Goal: Transaction & Acquisition: Purchase product/service

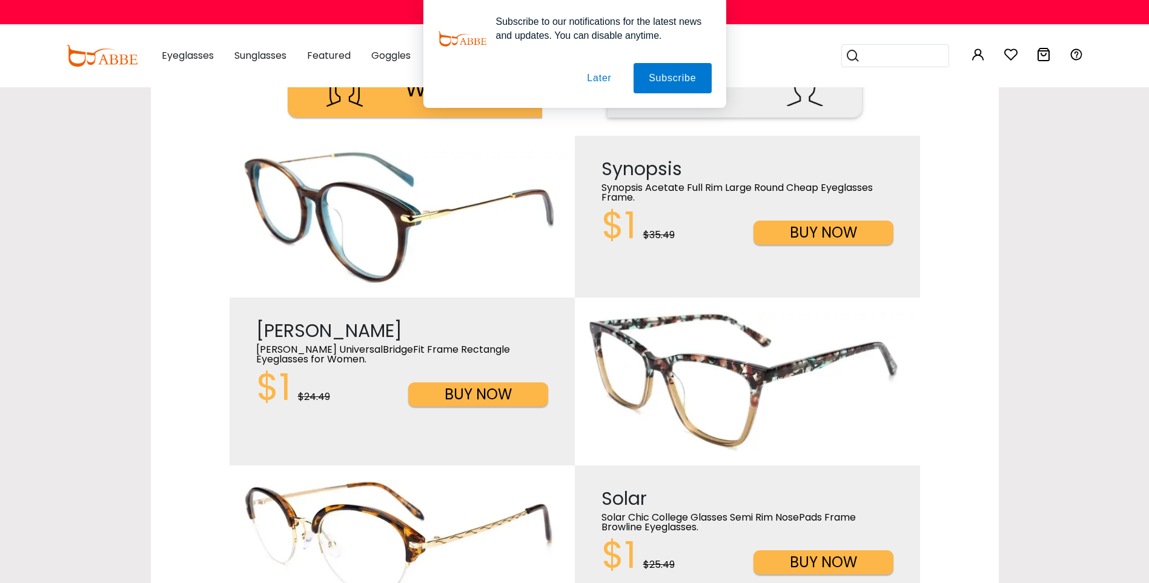
scroll to position [545, 0]
click at [606, 82] on button "Later" at bounding box center [599, 78] width 55 height 30
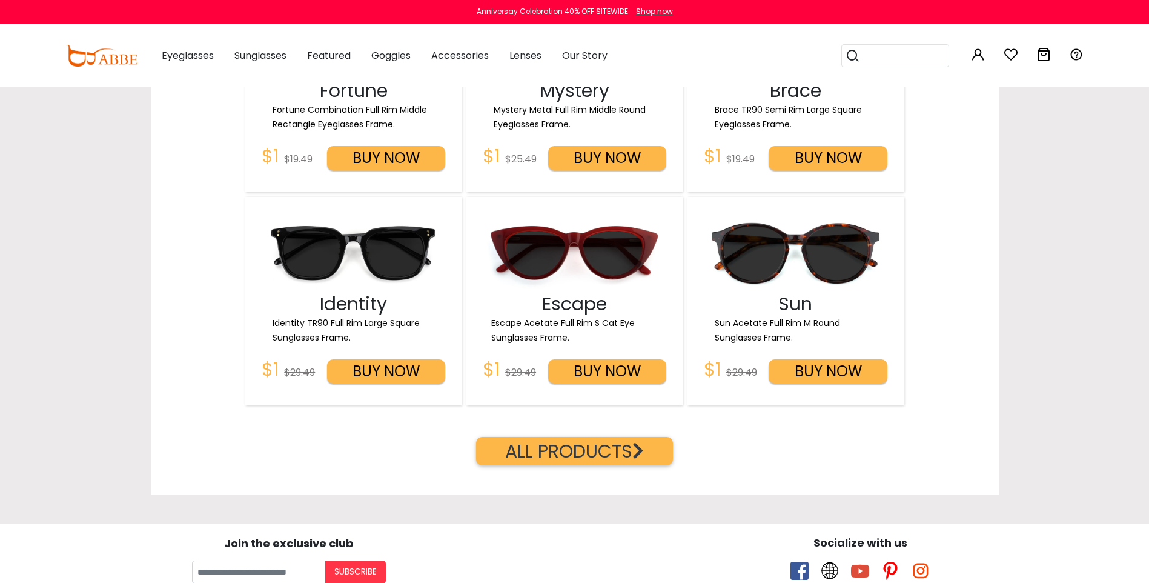
scroll to position [1817, 0]
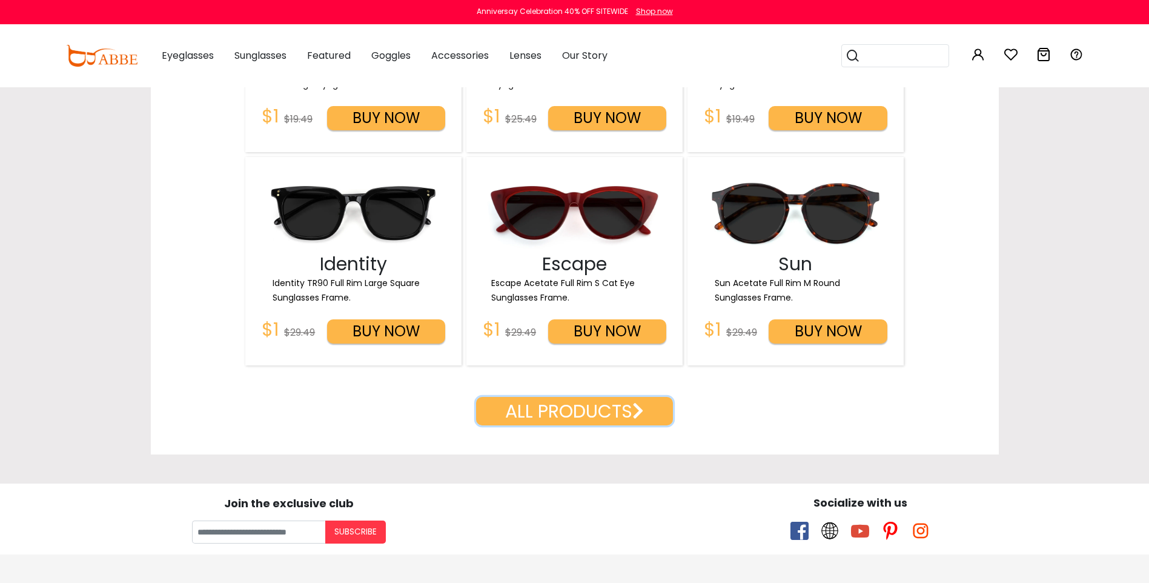
click at [610, 412] on button "ALL PRODUCTS" at bounding box center [574, 411] width 197 height 28
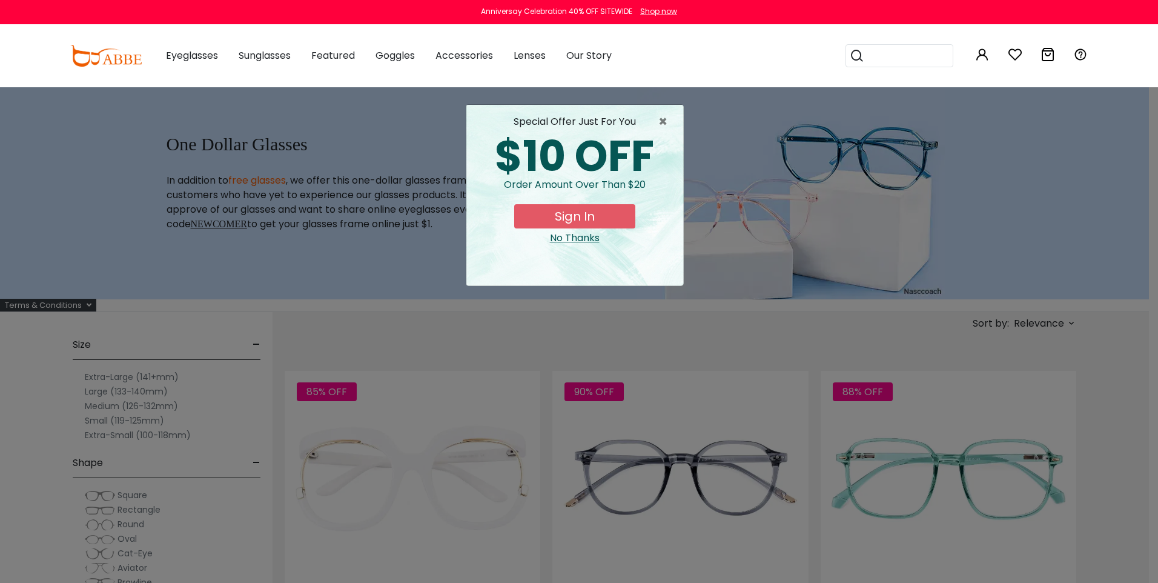
click at [567, 239] on div "No Thanks" at bounding box center [574, 238] width 197 height 15
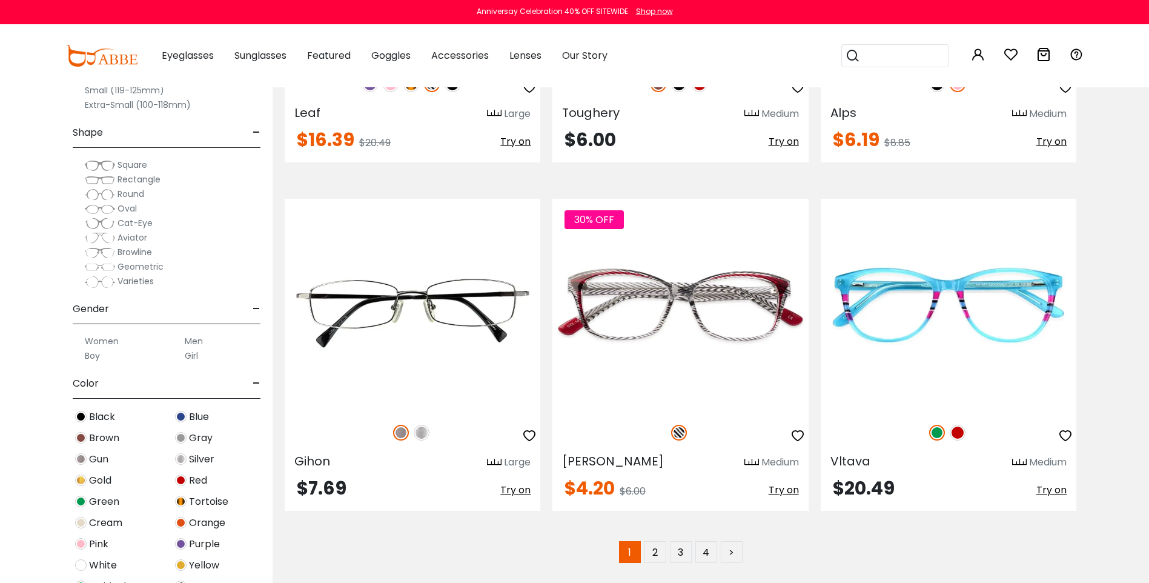
scroll to position [6905, 0]
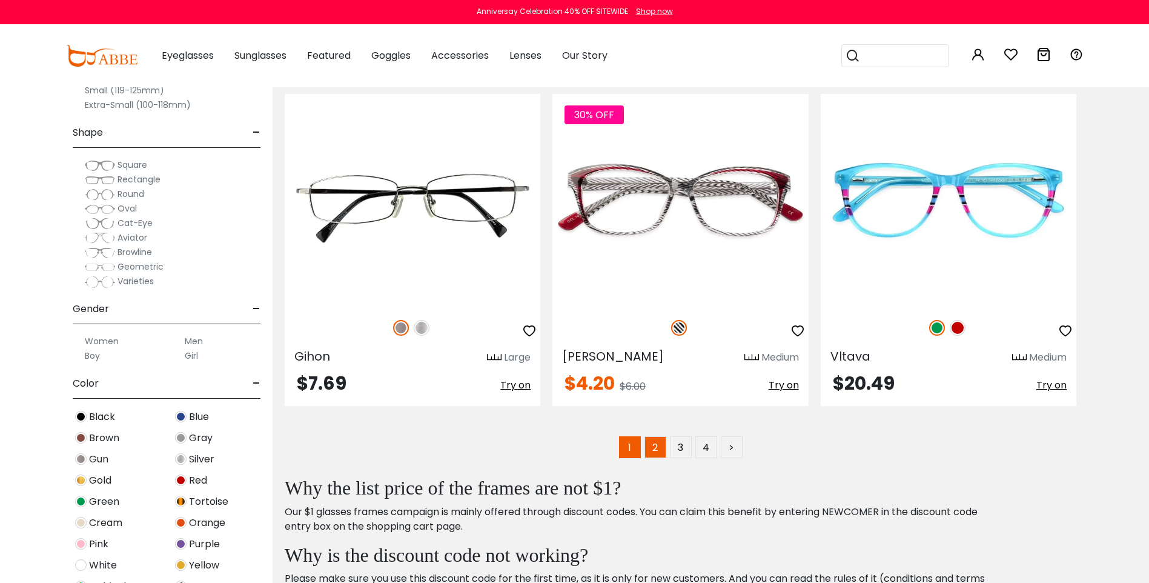
click at [664, 451] on link "2" at bounding box center [655, 447] width 22 height 22
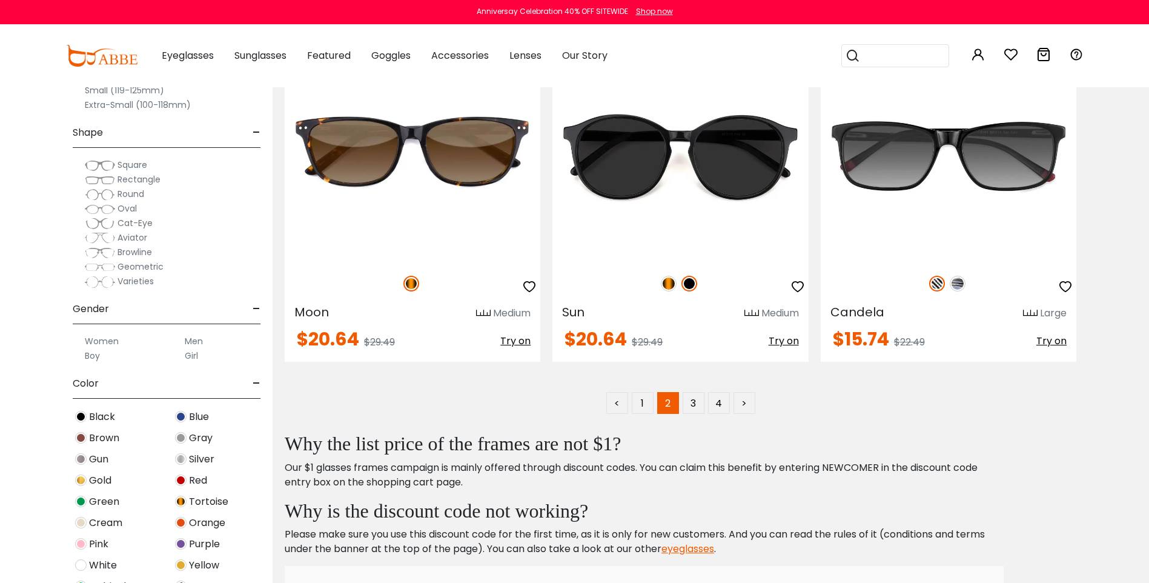
scroll to position [7026, 0]
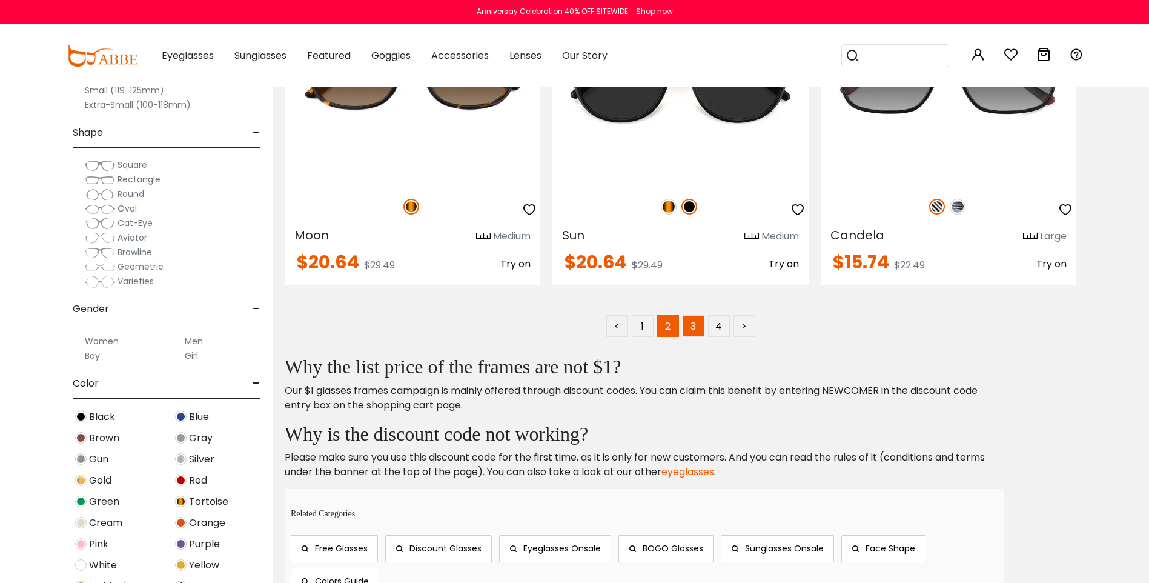
click at [696, 333] on link "3" at bounding box center [694, 326] width 22 height 22
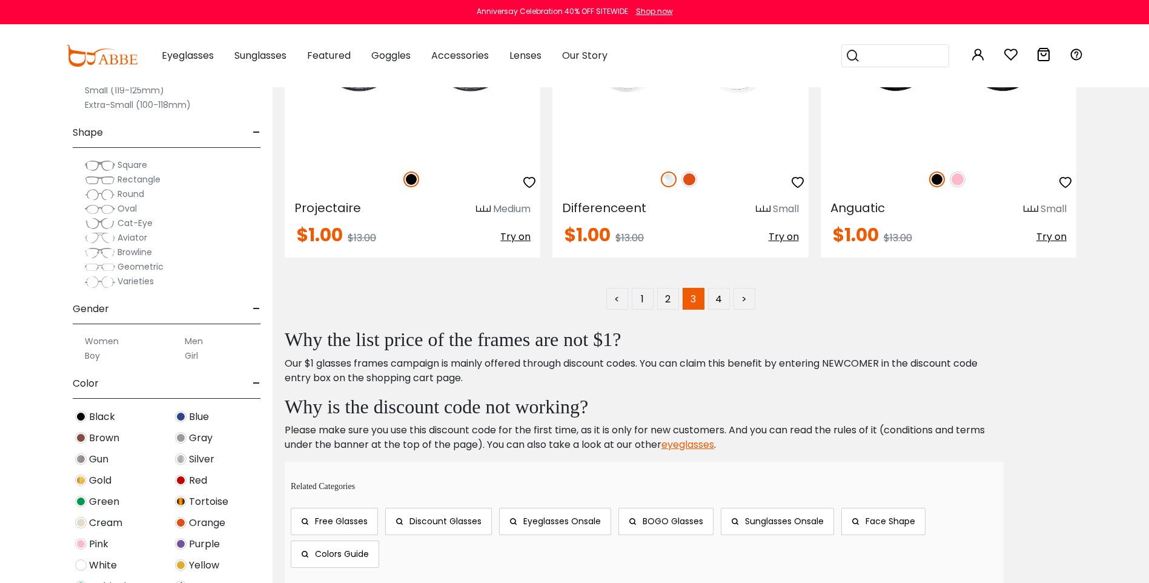
scroll to position [7147, 0]
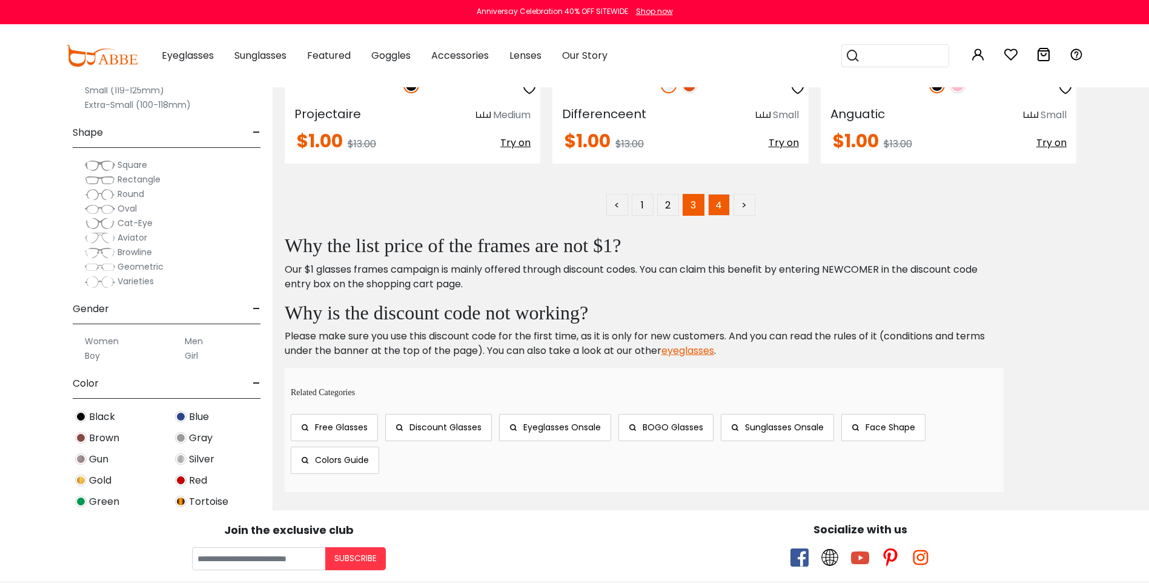
click at [721, 207] on link "4" at bounding box center [719, 205] width 22 height 22
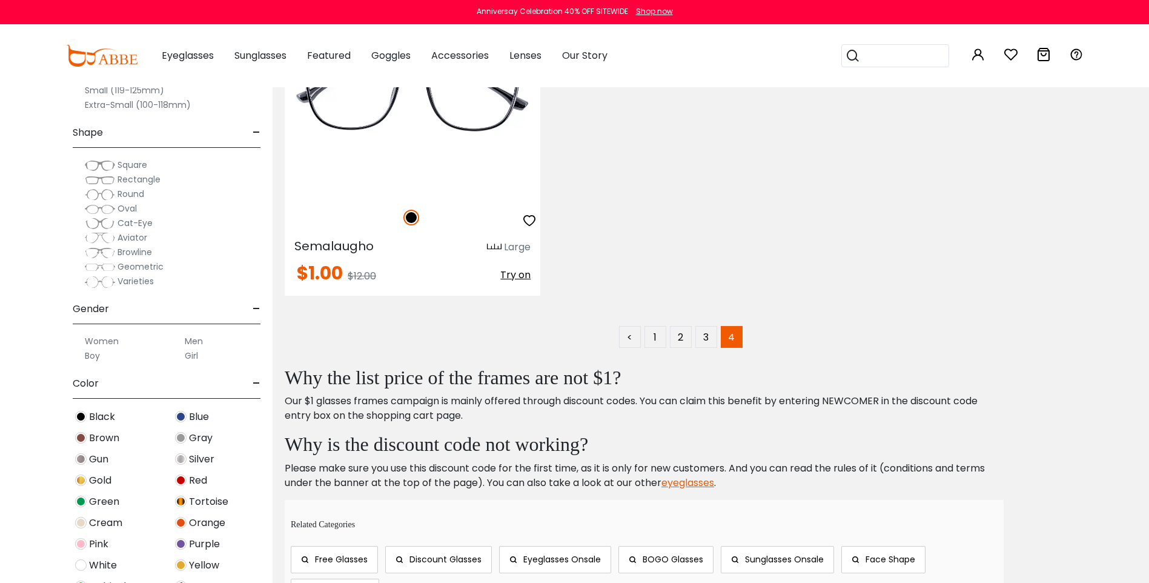
scroll to position [848, 0]
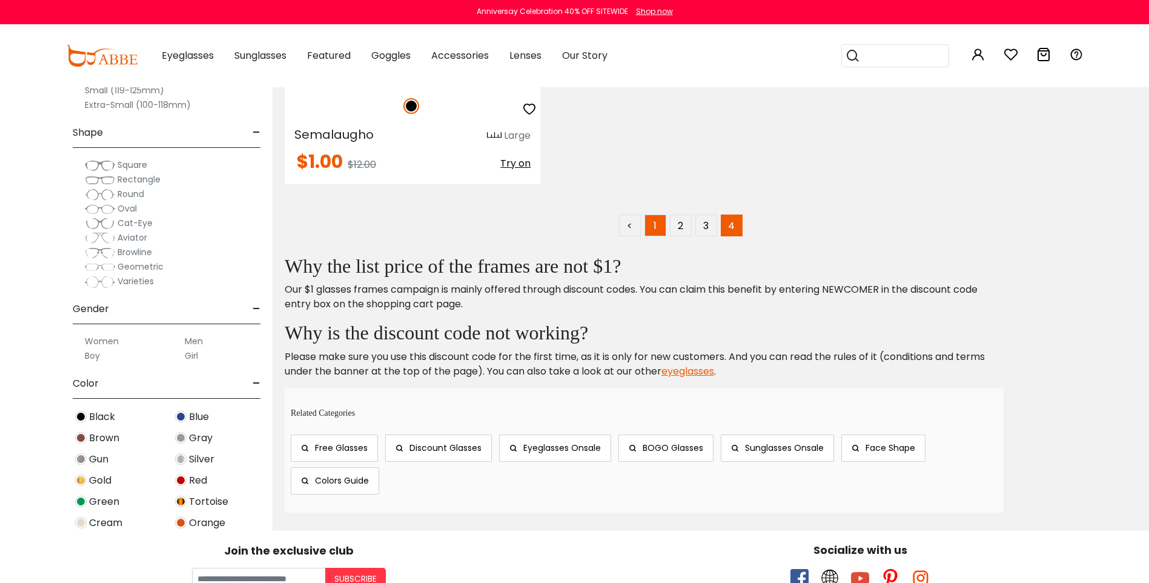
click at [663, 226] on link "1" at bounding box center [655, 225] width 22 height 22
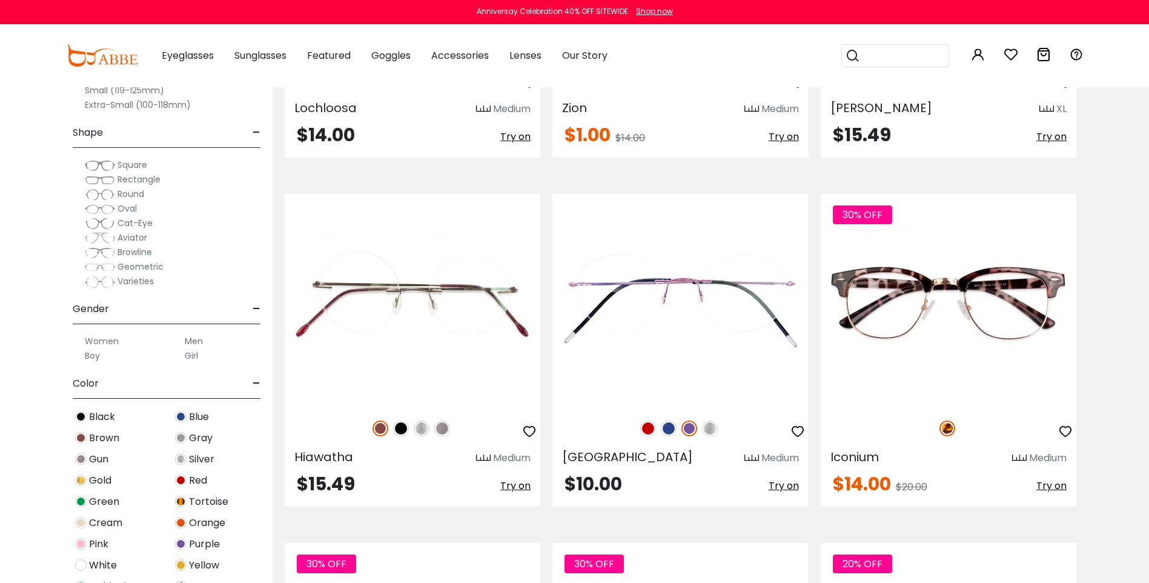
scroll to position [2968, 0]
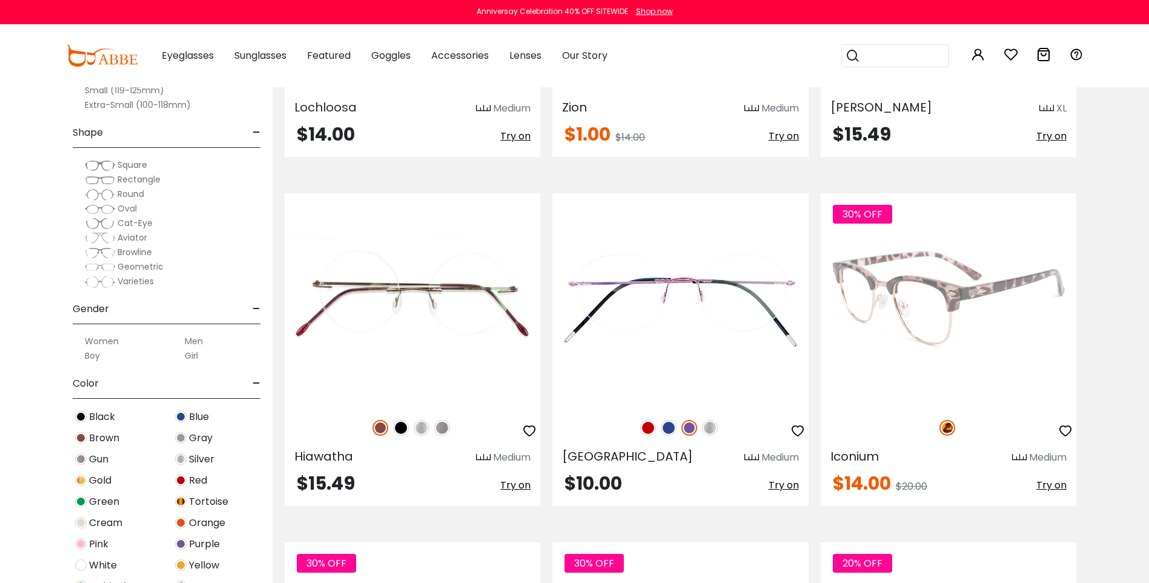
click at [884, 298] on img at bounding box center [949, 299] width 256 height 213
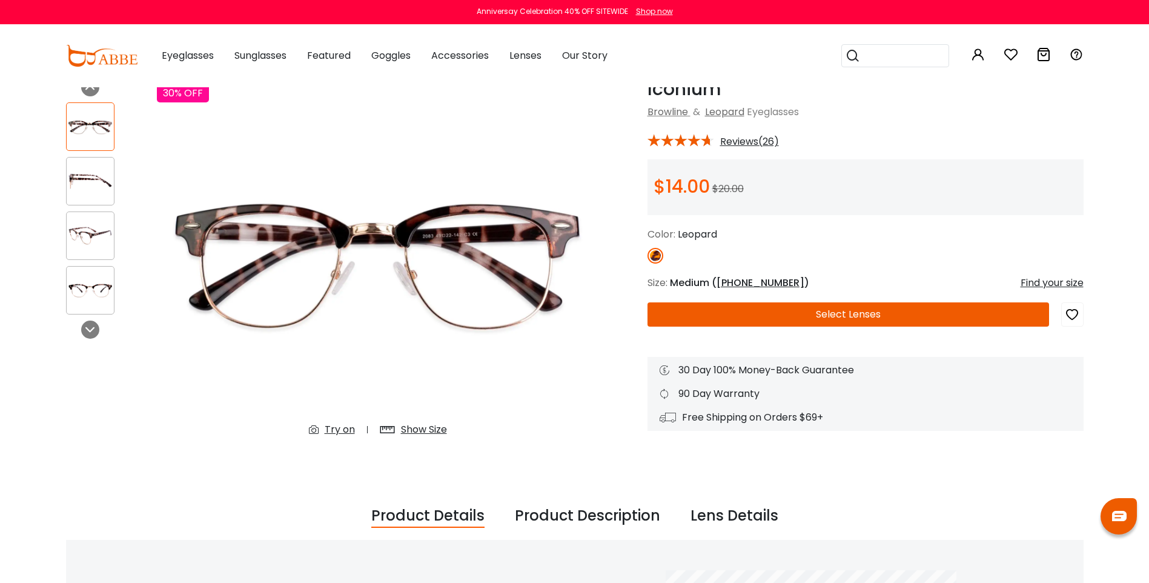
scroll to position [61, 0]
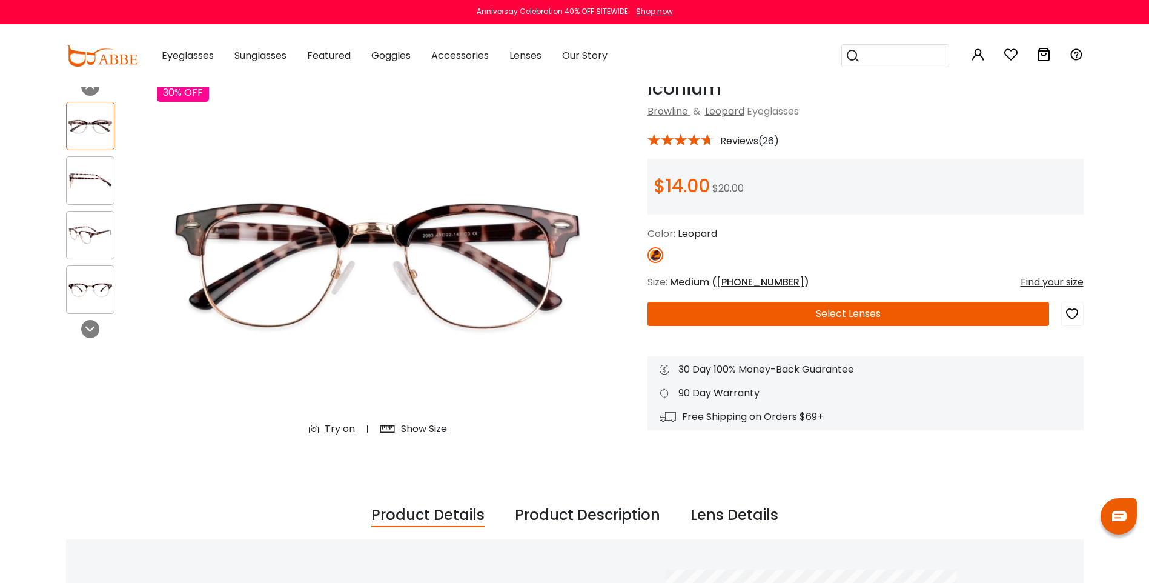
click at [339, 432] on div "Try on" at bounding box center [340, 429] width 30 height 15
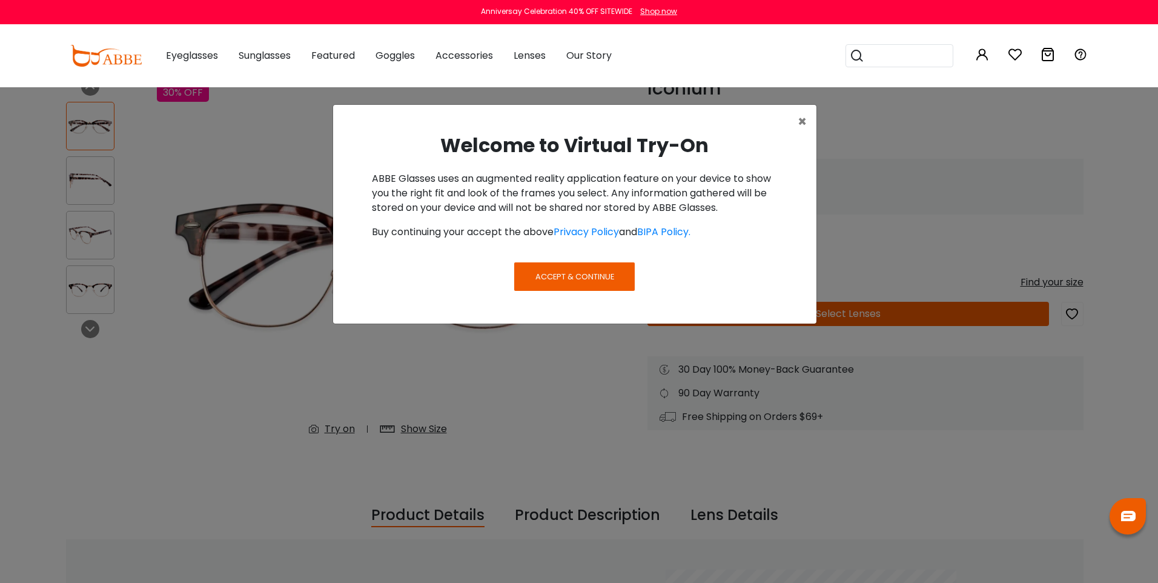
click at [533, 271] on button "Accept & Continue" at bounding box center [574, 276] width 120 height 28
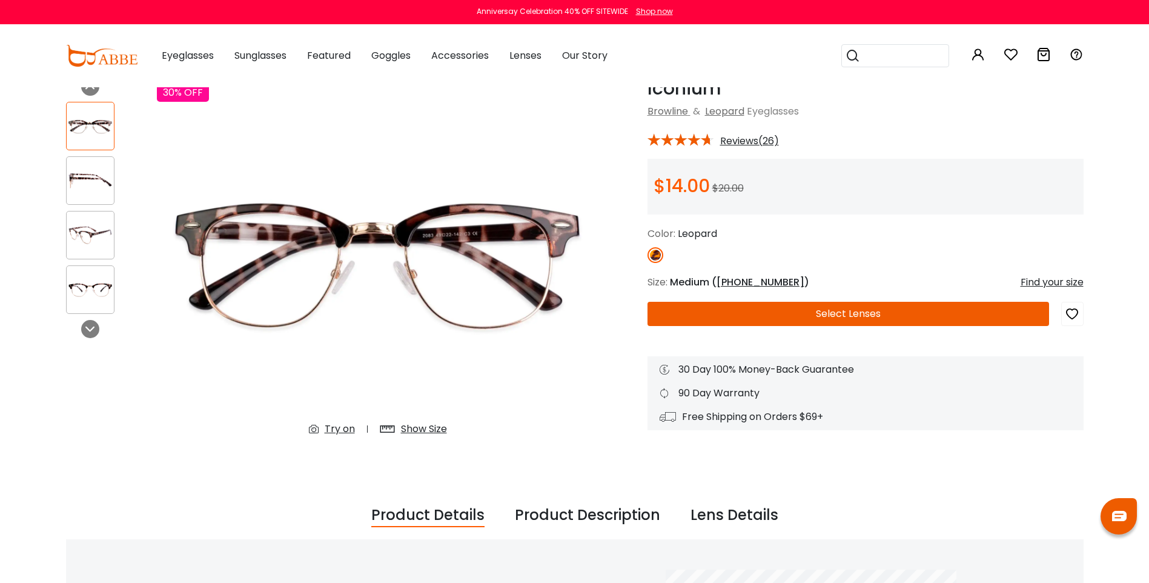
click at [342, 429] on div "Try on" at bounding box center [340, 429] width 30 height 15
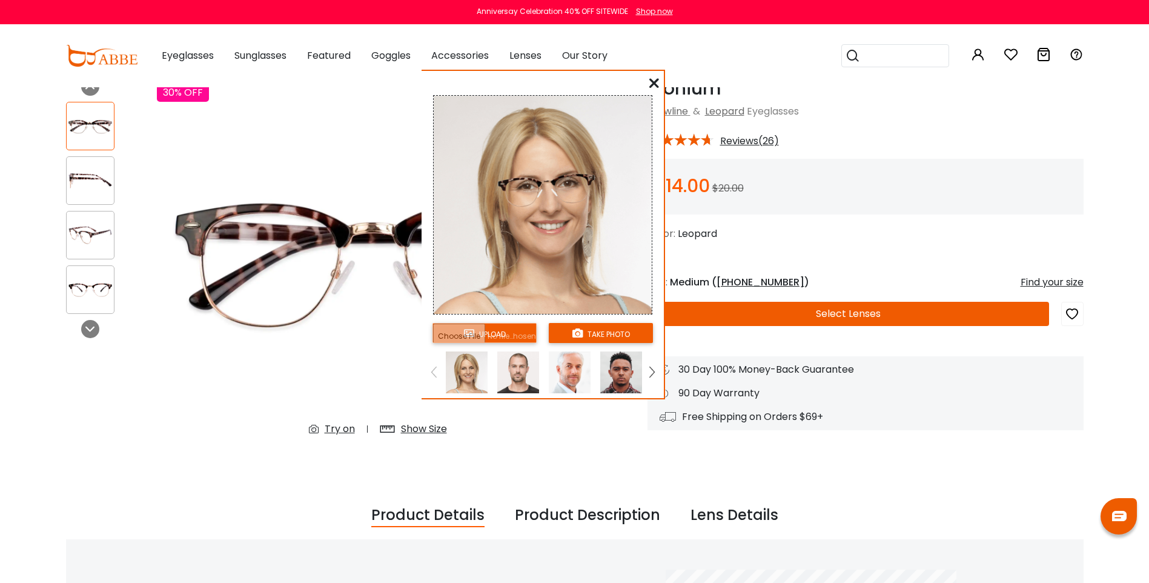
drag, startPoint x: 129, startPoint y: 65, endPoint x: 551, endPoint y: 82, distance: 421.9
click at [551, 82] on div "upload take photo" at bounding box center [543, 237] width 242 height 322
click at [593, 336] on button "take photo" at bounding box center [601, 333] width 104 height 20
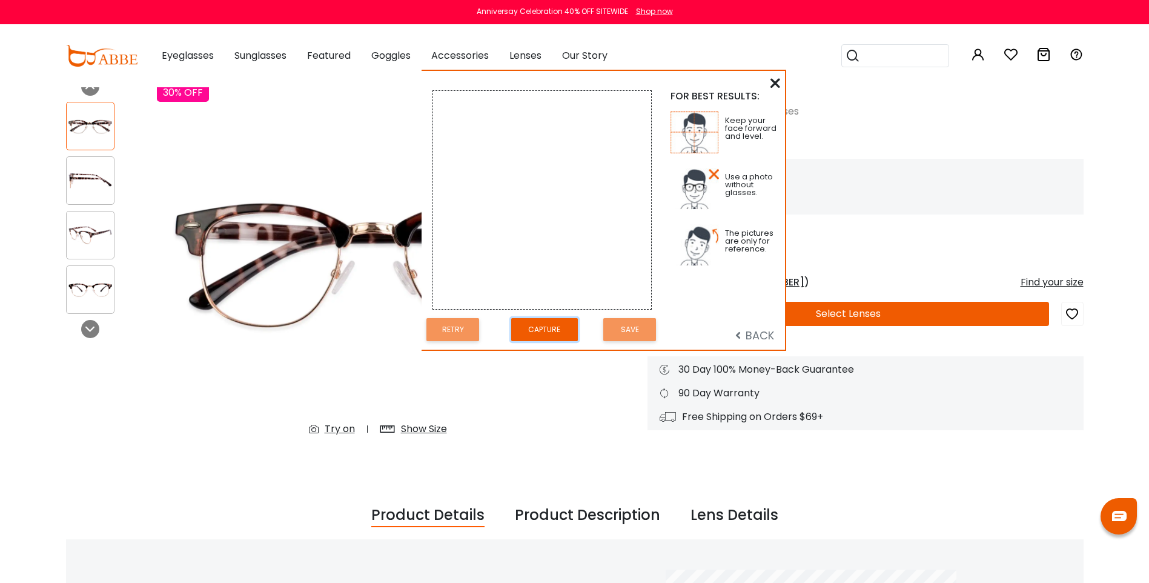
click at [541, 323] on button "Capture" at bounding box center [544, 330] width 67 height 24
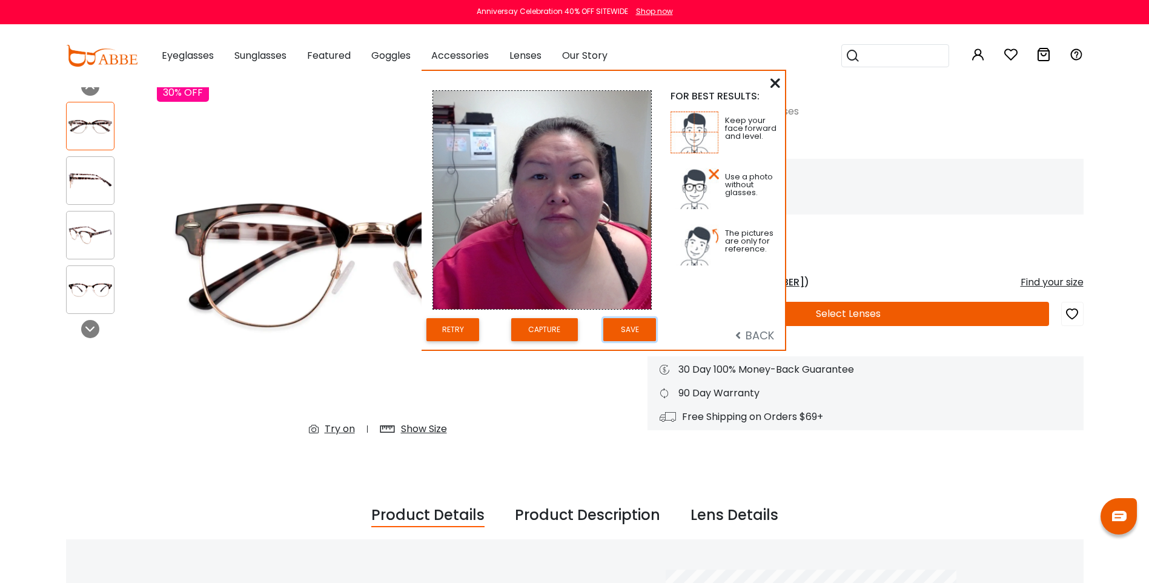
click at [635, 325] on button "Save" at bounding box center [629, 330] width 53 height 24
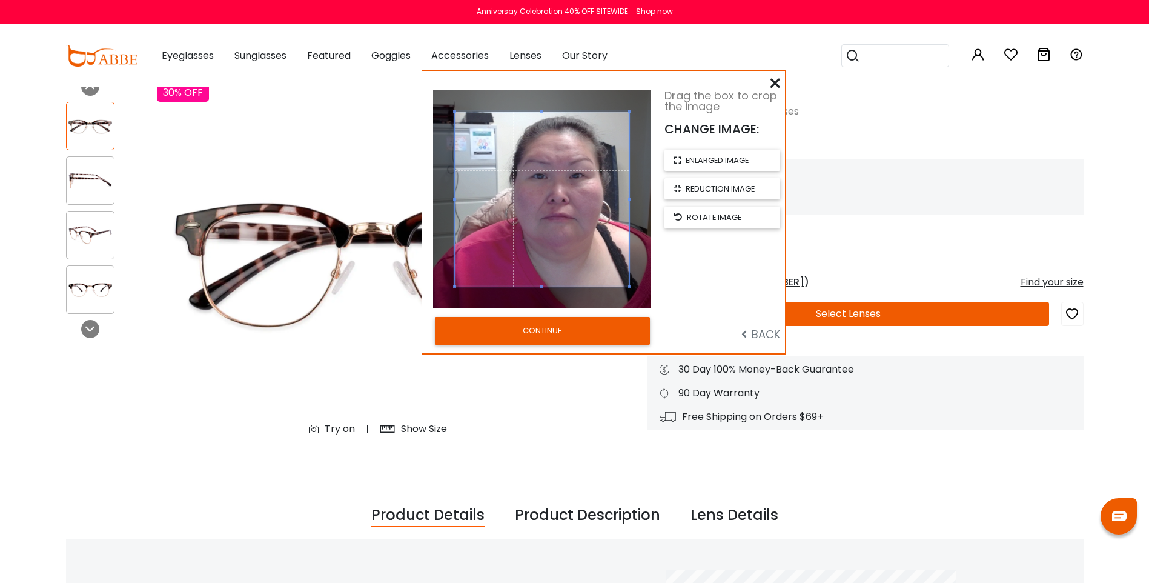
click at [558, 330] on button "CONTINUE" at bounding box center [542, 331] width 215 height 28
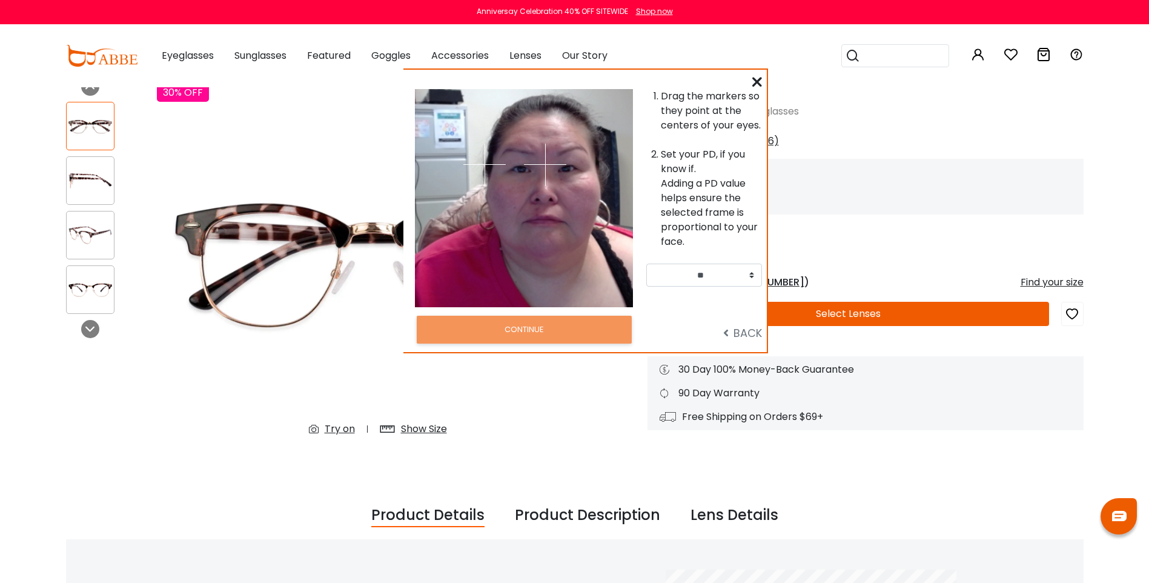
drag, startPoint x: 546, startPoint y: 213, endPoint x: 521, endPoint y: 210, distance: 25.0
click at [524, 210] on div at bounding box center [578, 198] width 109 height 218
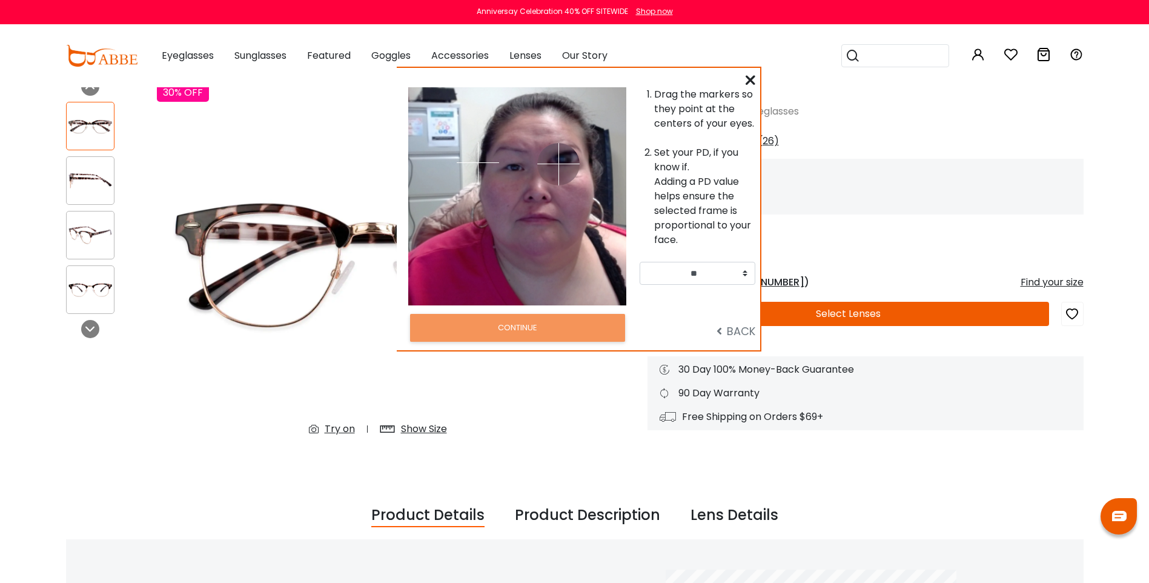
drag, startPoint x: 531, startPoint y: 162, endPoint x: 558, endPoint y: 164, distance: 27.9
click at [558, 164] on img at bounding box center [558, 164] width 42 height 42
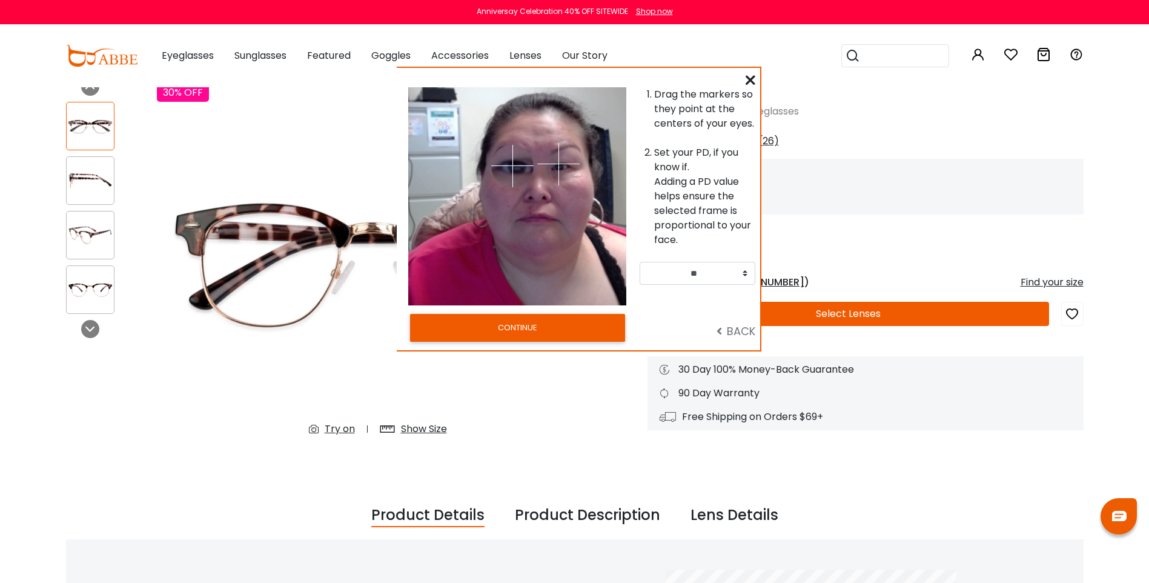
drag, startPoint x: 477, startPoint y: 163, endPoint x: 512, endPoint y: 165, distance: 35.8
click at [512, 165] on img at bounding box center [512, 166] width 42 height 42
click at [564, 166] on img at bounding box center [564, 166] width 42 height 42
click at [514, 166] on img at bounding box center [513, 166] width 42 height 42
click at [530, 323] on button "CONTINUE" at bounding box center [517, 328] width 215 height 28
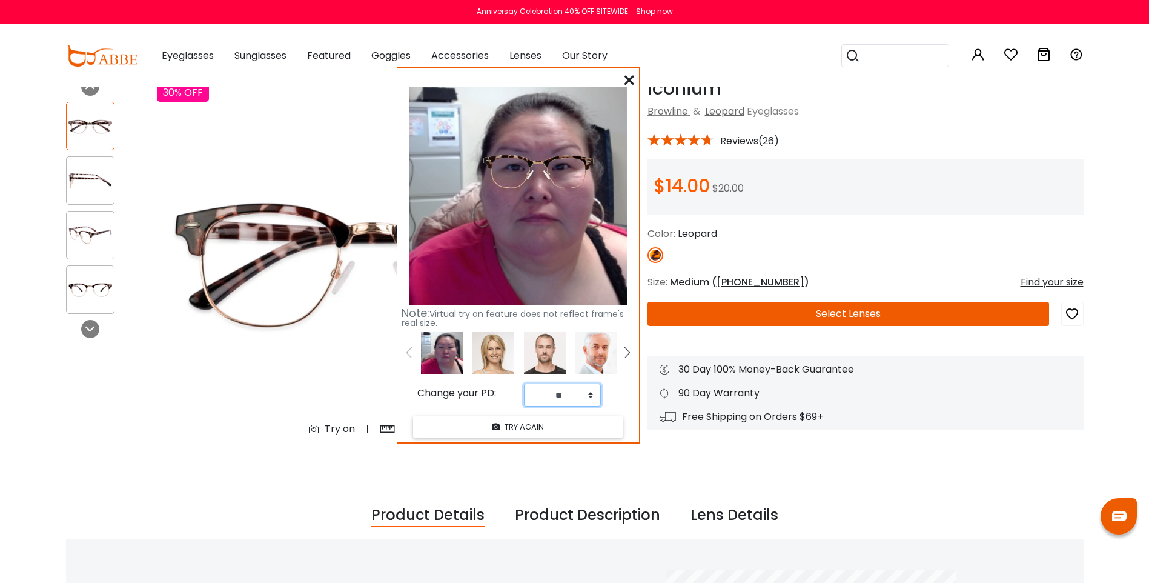
click at [591, 397] on select "** ** ** ** ** ** ** ** ** ** ** ** ** ** ** ** ** ** ** ** ** ** ** ** ** ** *…" at bounding box center [562, 394] width 77 height 23
select select "**"
click at [524, 383] on select "** ** ** ** ** ** ** ** ** ** ** ** ** ** ** ** ** ** ** ** ** ** ** ** ** ** *…" at bounding box center [562, 394] width 77 height 23
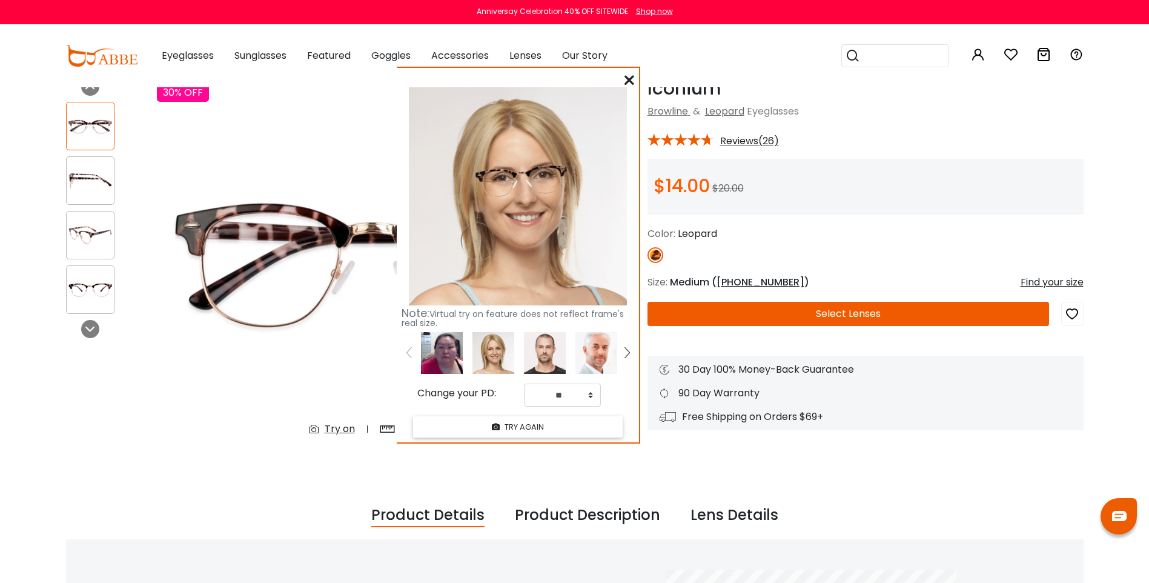
click at [629, 78] on icon at bounding box center [629, 80] width 10 height 10
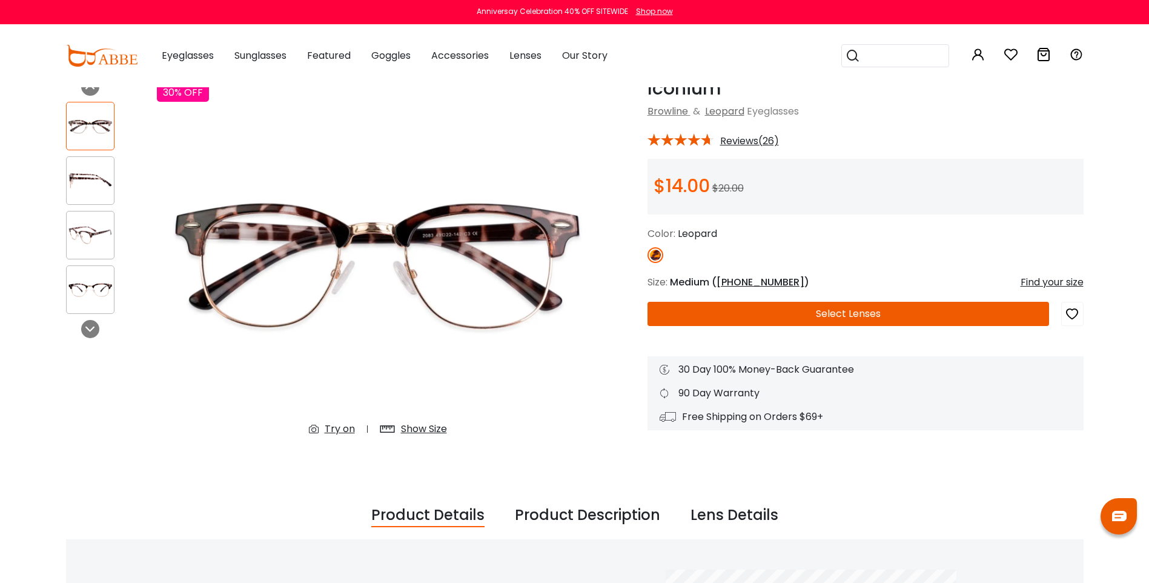
click at [406, 432] on div "Show Size" at bounding box center [424, 429] width 46 height 15
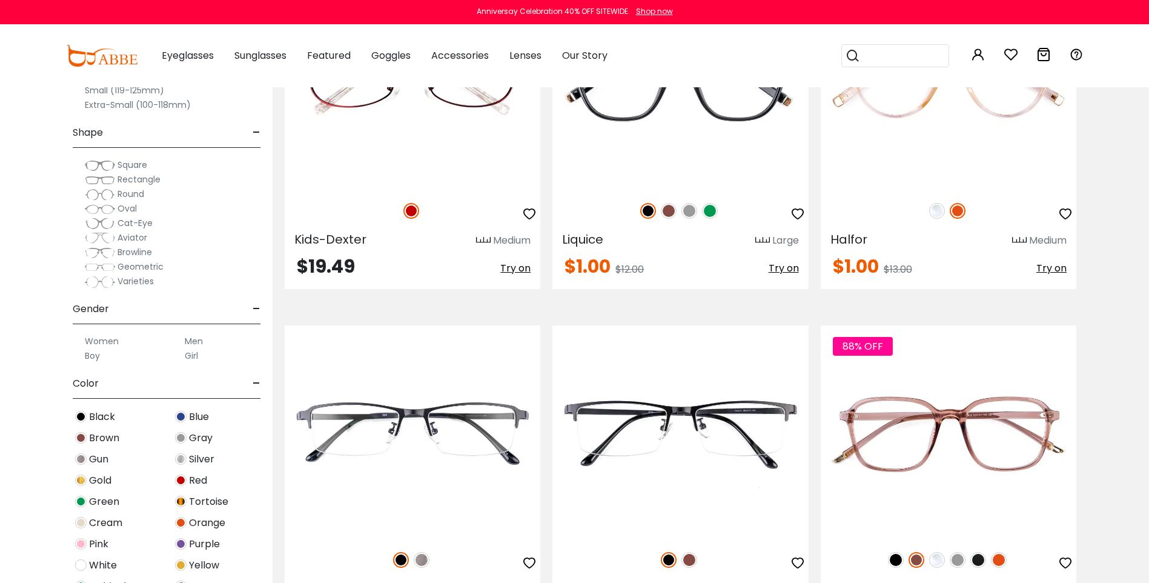
scroll to position [1817, 0]
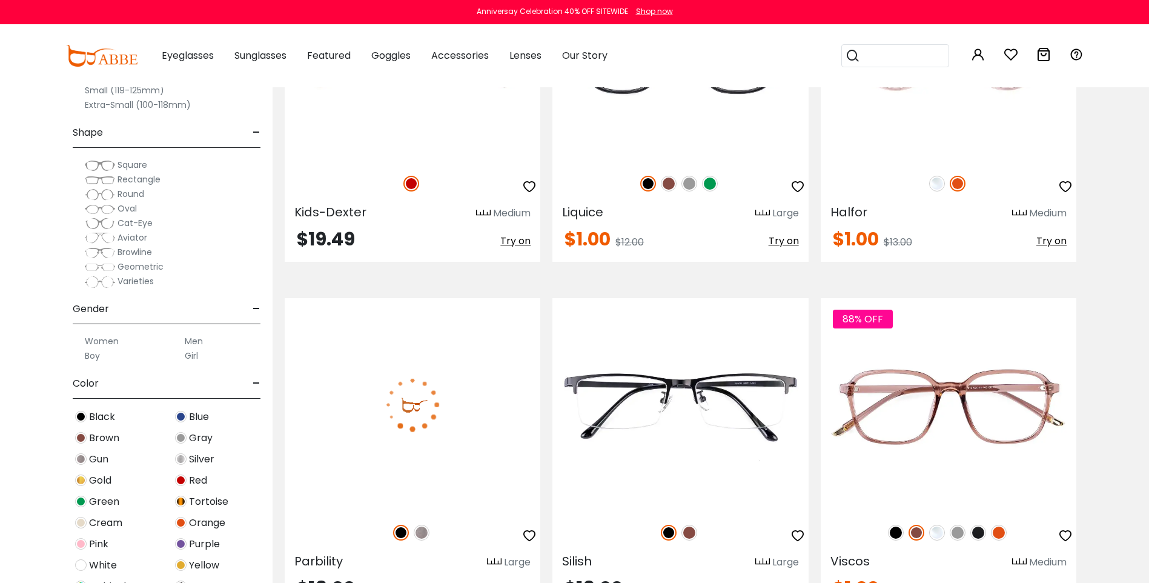
click at [456, 379] on img at bounding box center [413, 404] width 256 height 213
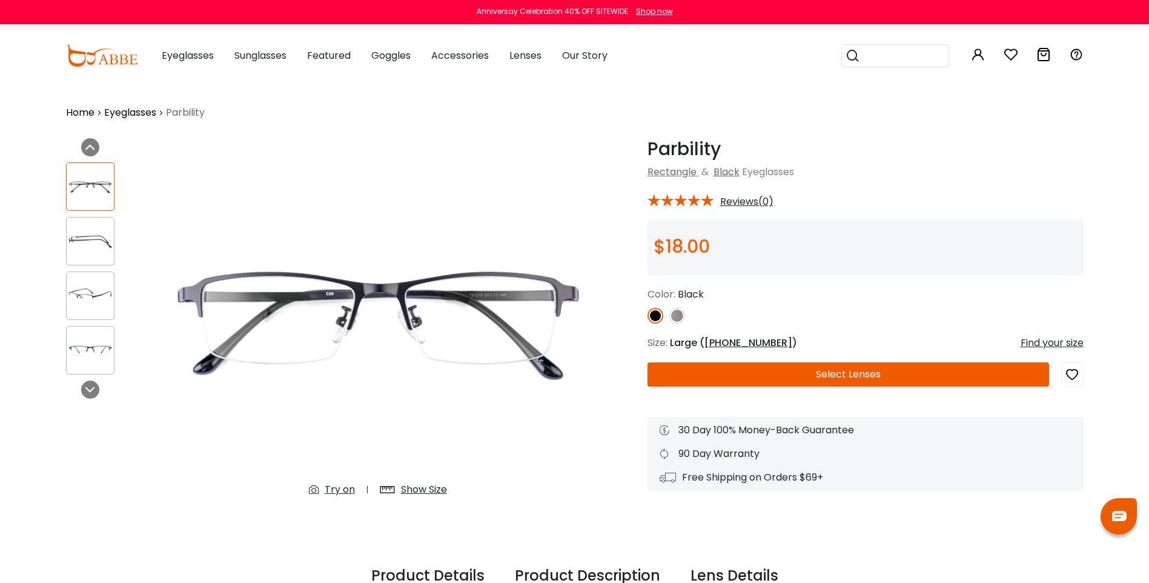
click at [416, 490] on div "Show Size" at bounding box center [424, 489] width 46 height 15
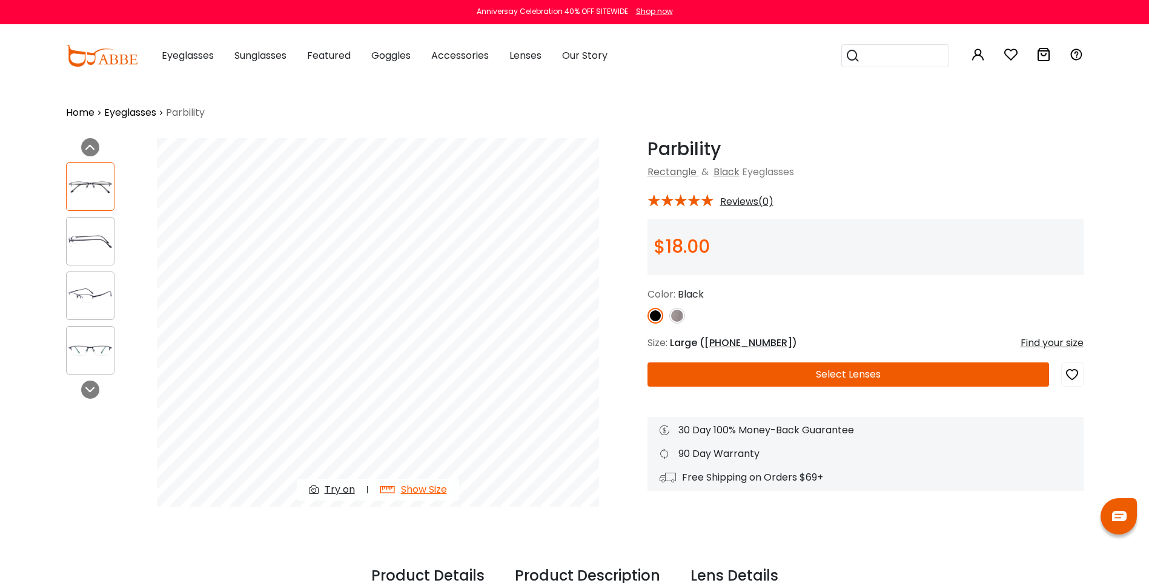
click at [678, 317] on img at bounding box center [677, 316] width 16 height 16
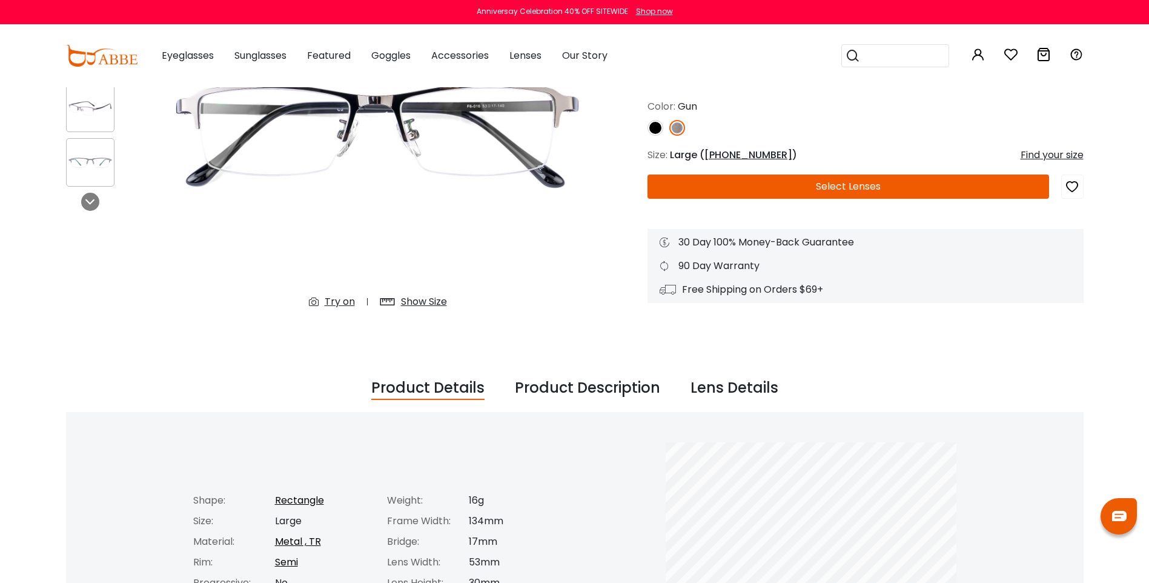
scroll to position [182, 0]
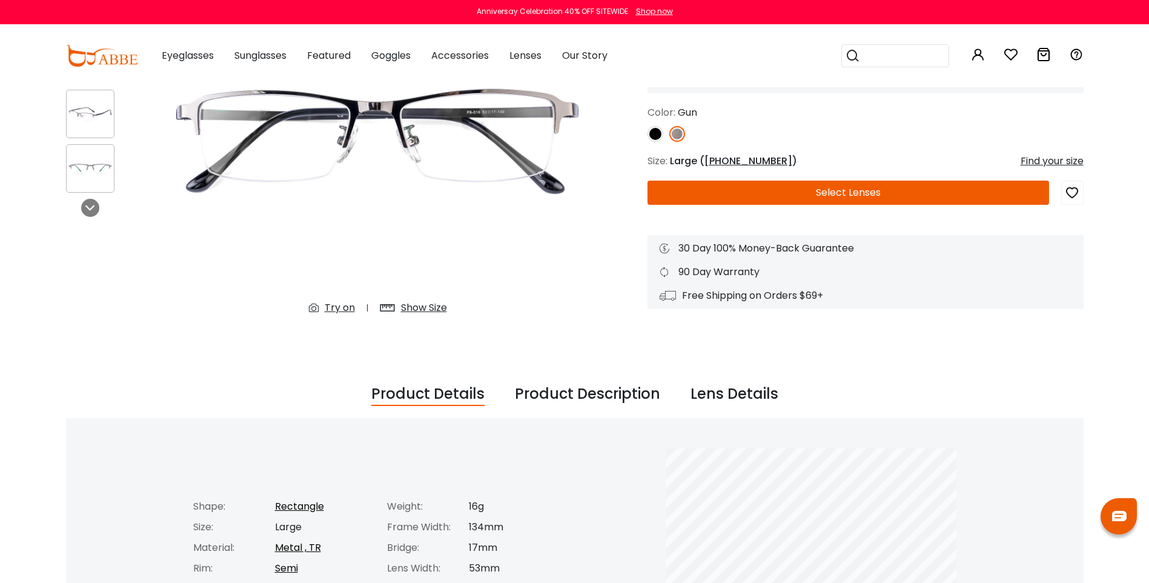
click at [812, 184] on button "Select Lenses" at bounding box center [848, 192] width 402 height 24
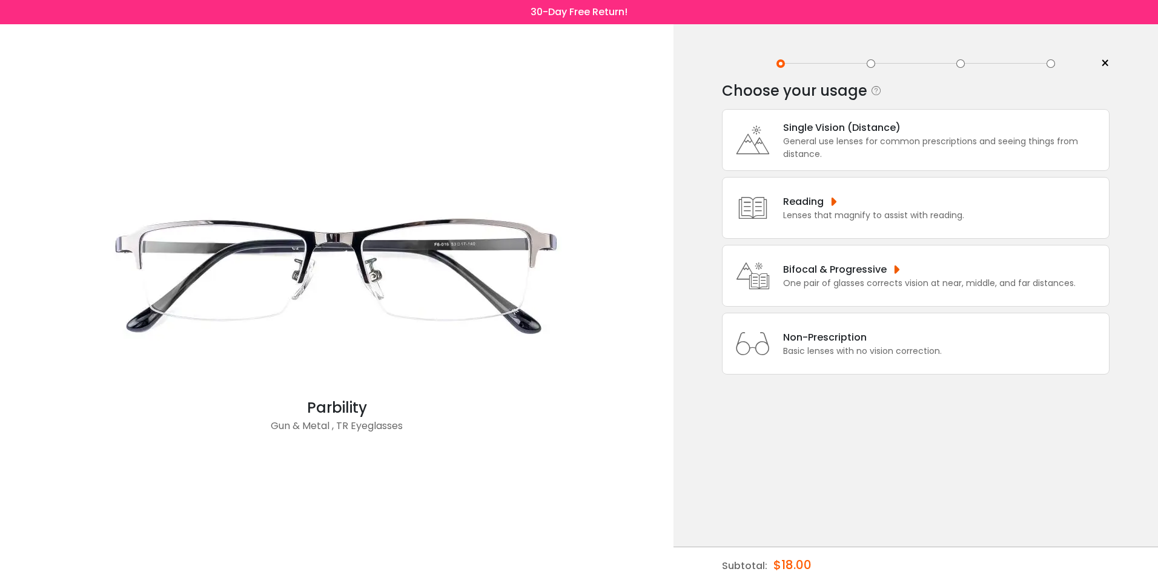
click at [875, 273] on div "Bifocal & Progressive" at bounding box center [929, 269] width 293 height 15
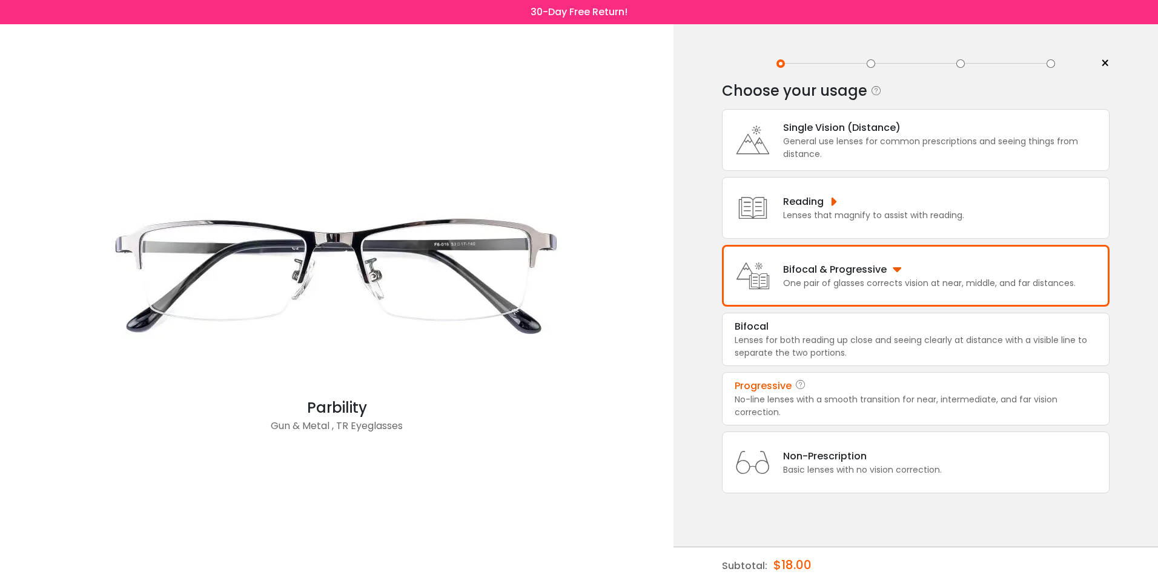
click at [843, 392] on div "Progressive" at bounding box center [916, 386] width 362 height 15
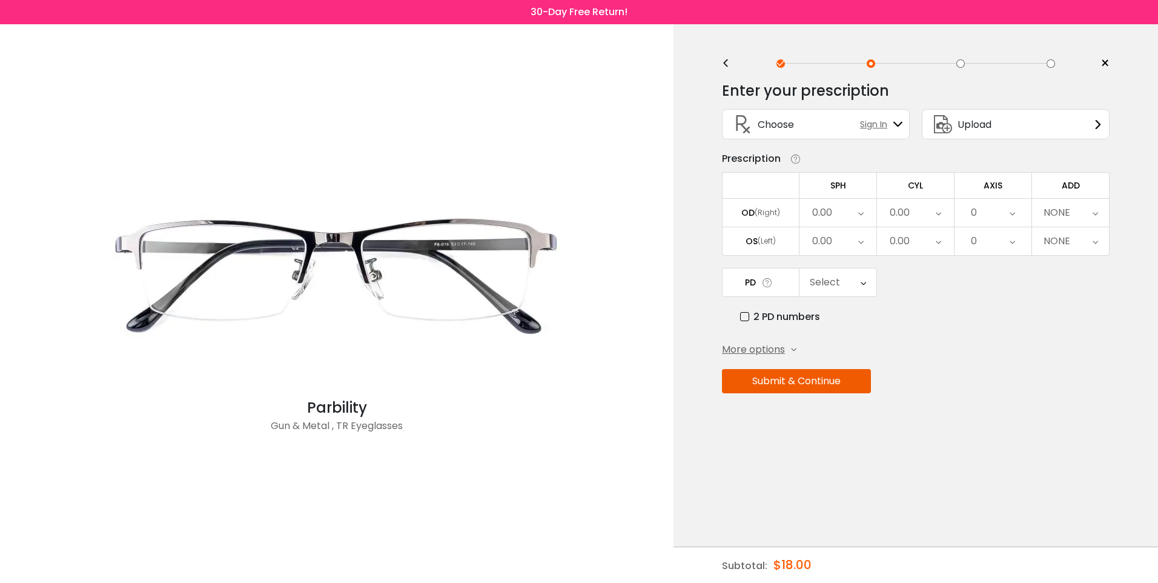
click at [865, 210] on div "0.00" at bounding box center [838, 213] width 77 height 28
click at [842, 317] on li "+1.75" at bounding box center [838, 310] width 77 height 22
click at [854, 240] on div "0.00" at bounding box center [838, 241] width 77 height 28
click at [835, 340] on li "+1.75" at bounding box center [838, 338] width 77 height 22
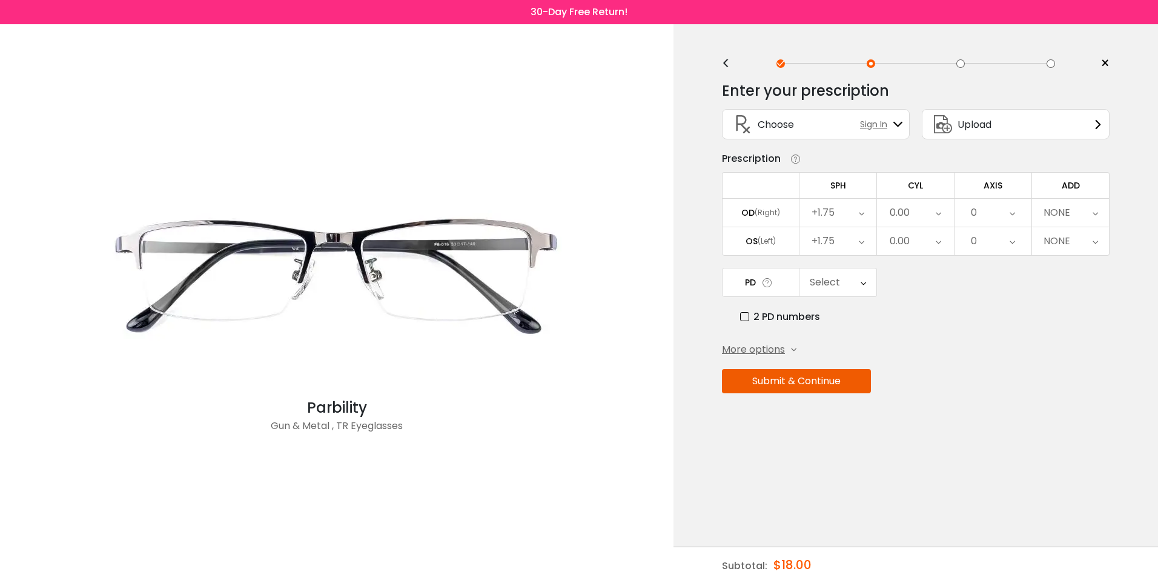
click at [936, 210] on icon at bounding box center [938, 213] width 5 height 28
click at [915, 347] on li "+0.75" at bounding box center [915, 344] width 77 height 22
click at [930, 245] on div "0.00" at bounding box center [915, 241] width 77 height 28
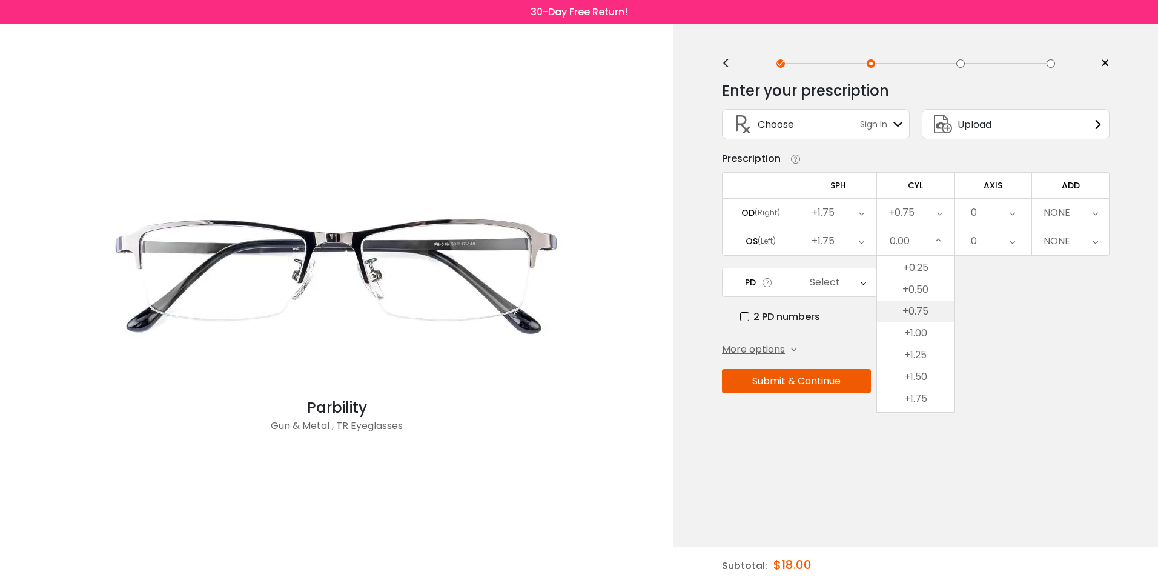
click at [923, 313] on li "+0.75" at bounding box center [915, 311] width 77 height 22
click at [1014, 214] on icon at bounding box center [1012, 213] width 5 height 28
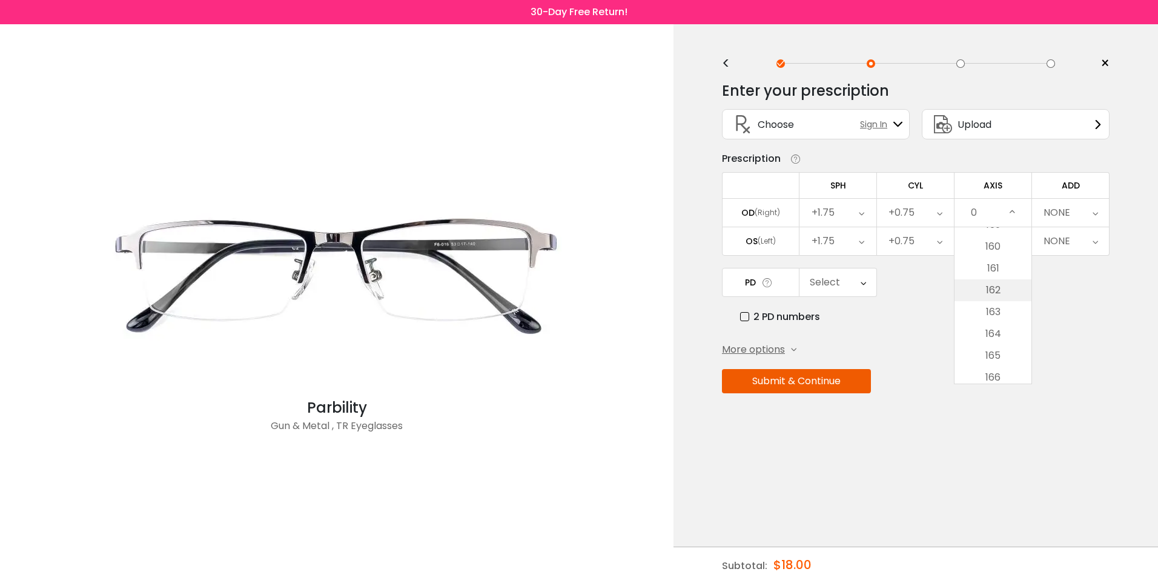
scroll to position [3452, 0]
click at [996, 281] on li "160" at bounding box center [993, 274] width 77 height 22
click at [1011, 240] on icon at bounding box center [1012, 241] width 5 height 28
click at [995, 371] on li "5" at bounding box center [993, 376] width 77 height 22
click at [1093, 215] on icon at bounding box center [1095, 213] width 5 height 28
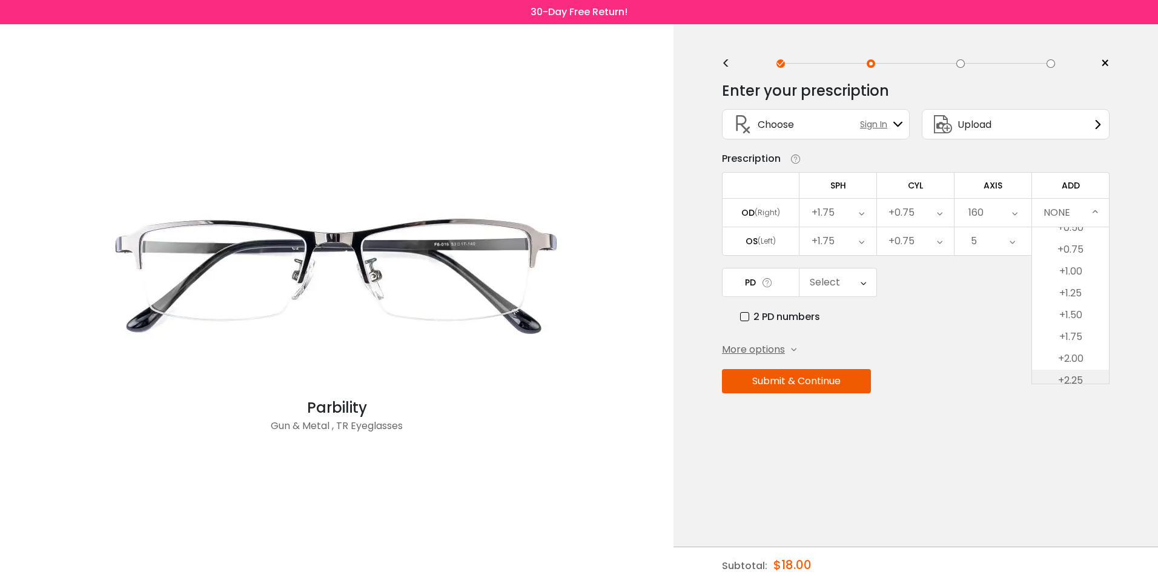
scroll to position [61, 0]
click at [1079, 369] on li "+2.50" at bounding box center [1070, 374] width 77 height 22
click at [1088, 245] on div "+2.50" at bounding box center [1070, 241] width 77 height 28
click at [1081, 340] on li "+2.50" at bounding box center [1070, 345] width 77 height 22
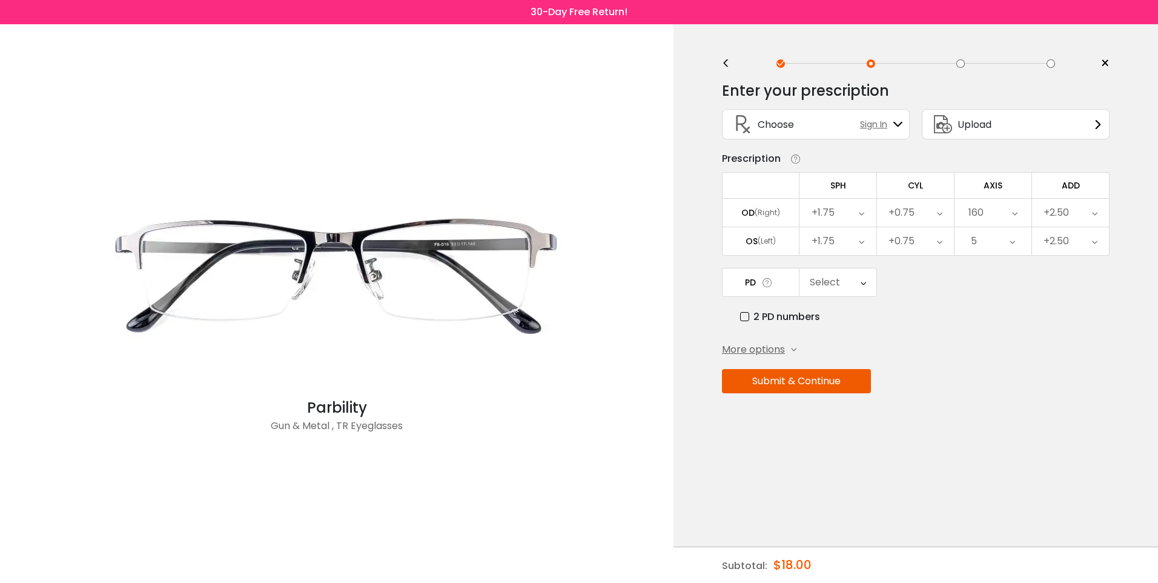
click at [749, 316] on label "2 PD numbers" at bounding box center [780, 316] width 80 height 15
click at [863, 282] on icon at bounding box center [865, 282] width 5 height 28
click at [855, 406] on li "31.5" at bounding box center [838, 408] width 77 height 22
click at [860, 210] on icon at bounding box center [861, 213] width 5 height 28
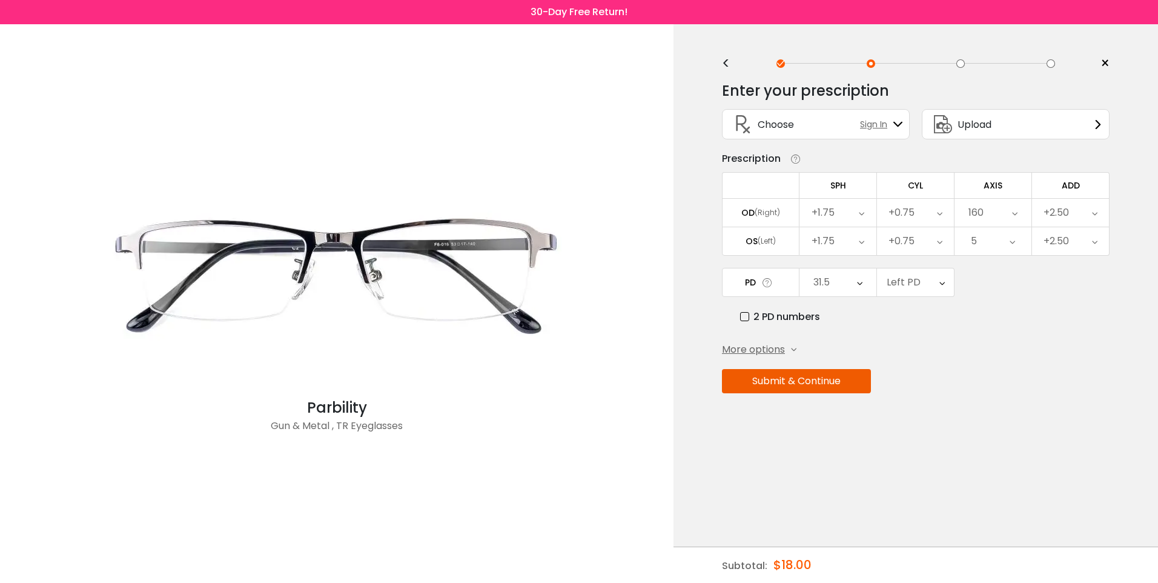
scroll to position [1840, 0]
click at [843, 236] on li "+0.75" at bounding box center [838, 230] width 77 height 22
click at [858, 240] on div "+1.75" at bounding box center [838, 241] width 77 height 28
click at [836, 323] on li "+0.75" at bounding box center [838, 319] width 77 height 22
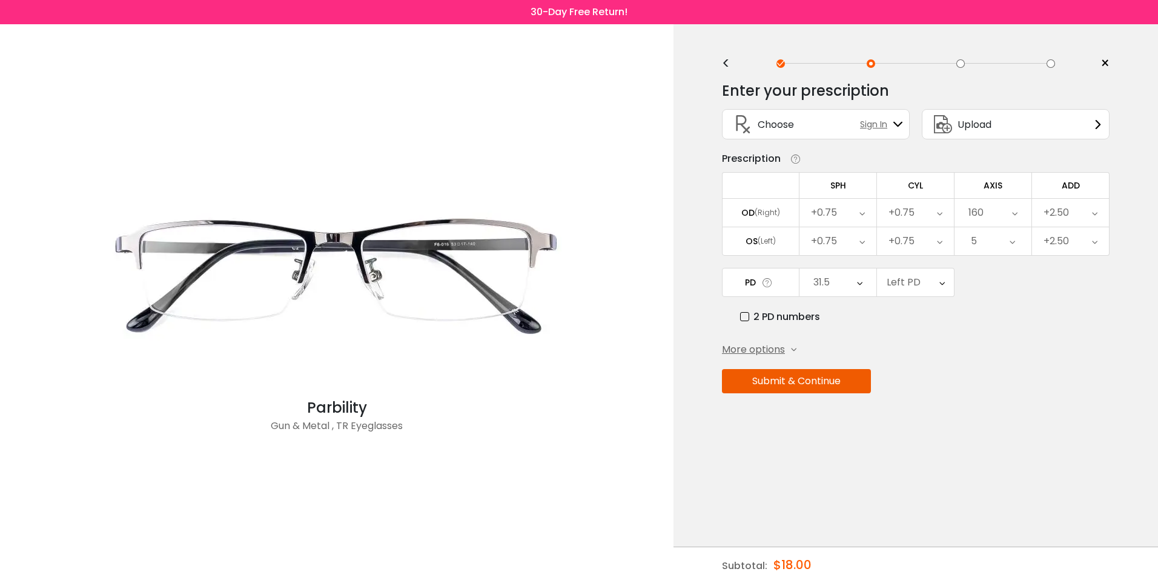
click at [940, 213] on icon at bounding box center [939, 213] width 5 height 28
click at [926, 340] on li "+1.75" at bounding box center [915, 344] width 77 height 22
click at [940, 245] on icon at bounding box center [939, 241] width 5 height 28
click at [921, 366] on li "+1.75" at bounding box center [915, 372] width 77 height 22
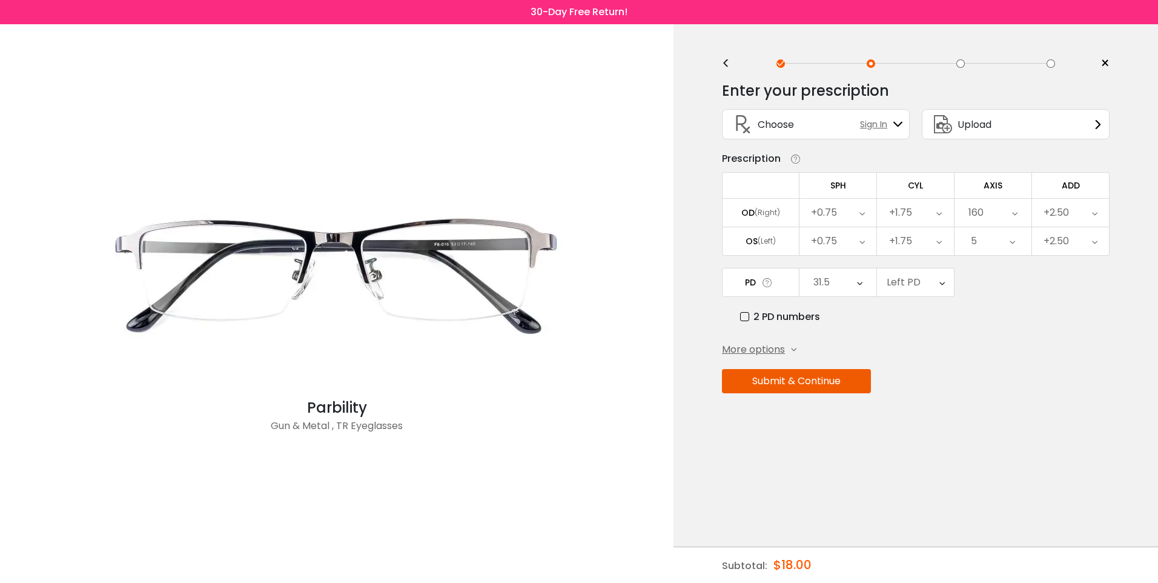
click at [936, 337] on div "Enter your prescription SPH (Sphere) Lens strength needed to correct your visio…" at bounding box center [916, 263] width 388 height 381
click at [944, 211] on div "+1.75" at bounding box center [915, 213] width 77 height 28
click at [915, 237] on li "-1.75" at bounding box center [915, 232] width 77 height 22
click at [939, 242] on icon at bounding box center [938, 241] width 5 height 28
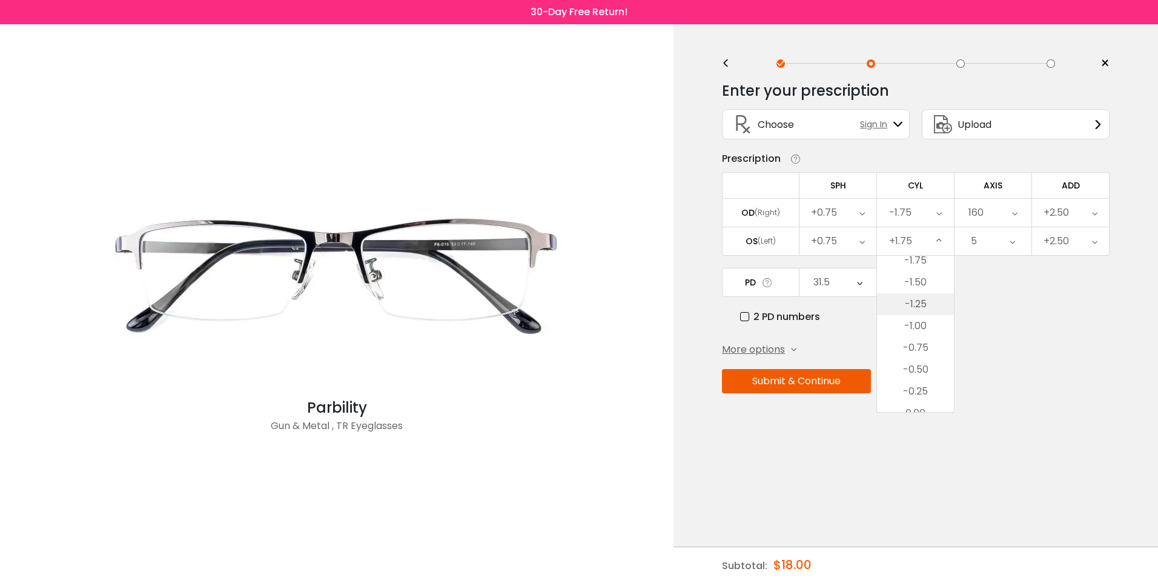
scroll to position [316, 0]
click at [929, 318] on li "-1.75" at bounding box center [915, 321] width 77 height 22
click at [1020, 209] on div "160" at bounding box center [993, 213] width 77 height 28
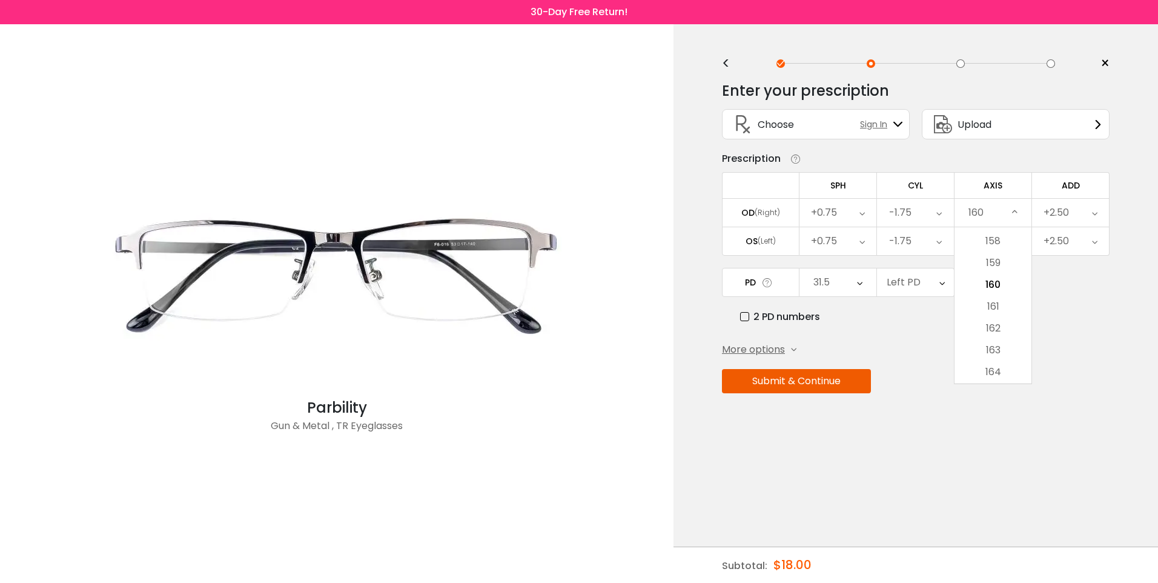
scroll to position [3471, 0]
click at [998, 357] on li "165" at bounding box center [993, 365] width 77 height 22
click at [1021, 294] on div "PD Select Cancel PD Save 46 47 48 49 50 51 52 53 54 55 56 57 58 59 60 61 62 63 …" at bounding box center [916, 296] width 388 height 56
click at [939, 282] on icon at bounding box center [941, 282] width 5 height 28
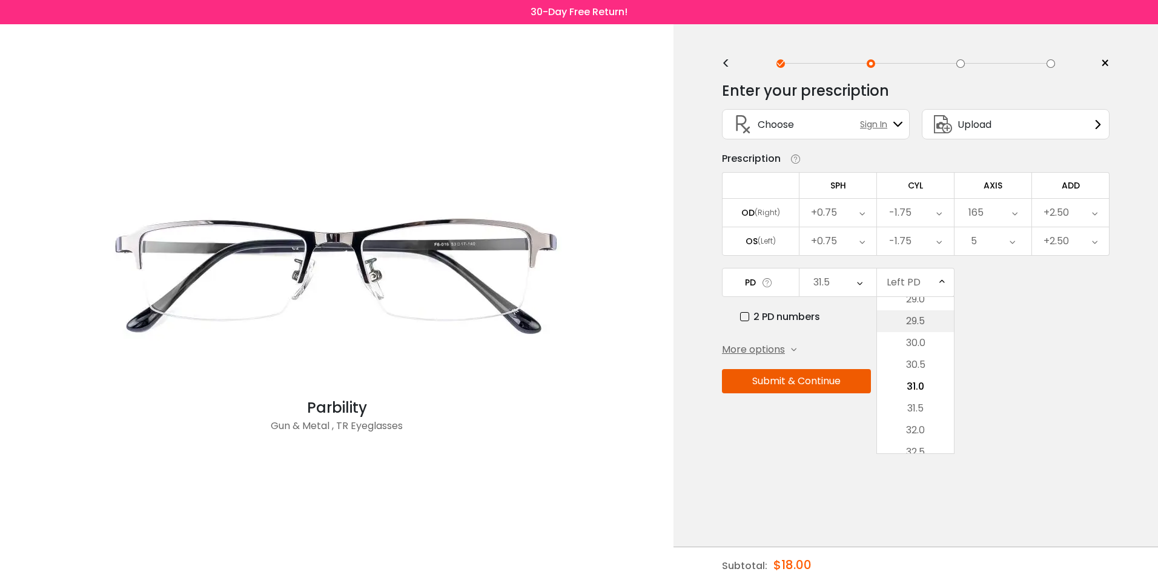
click at [932, 320] on li "29.5" at bounding box center [915, 321] width 77 height 22
click at [805, 388] on button "Submit & Continue" at bounding box center [796, 381] width 149 height 24
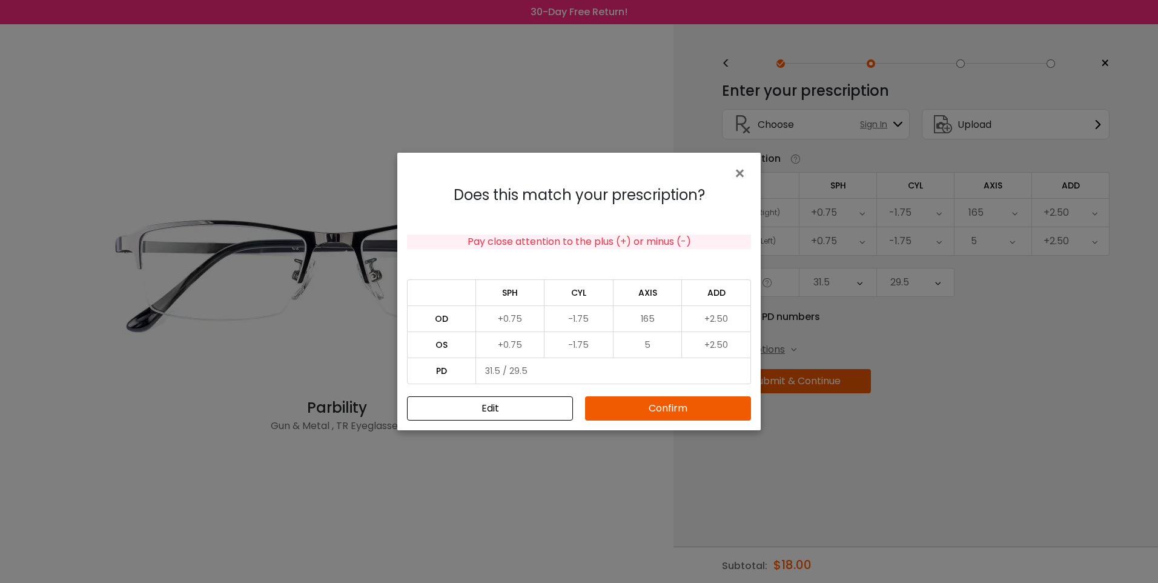
click at [675, 402] on button "Confirm" at bounding box center [668, 408] width 166 height 24
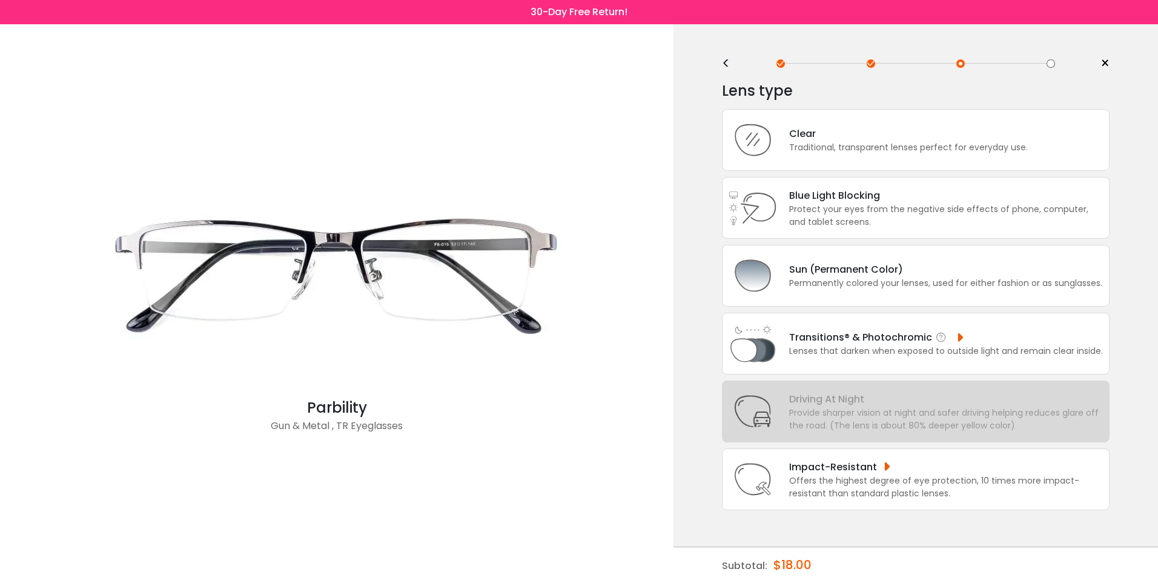
click at [871, 346] on div "Lenses that darken when exposed to outside light and remain clear inside." at bounding box center [946, 351] width 314 height 13
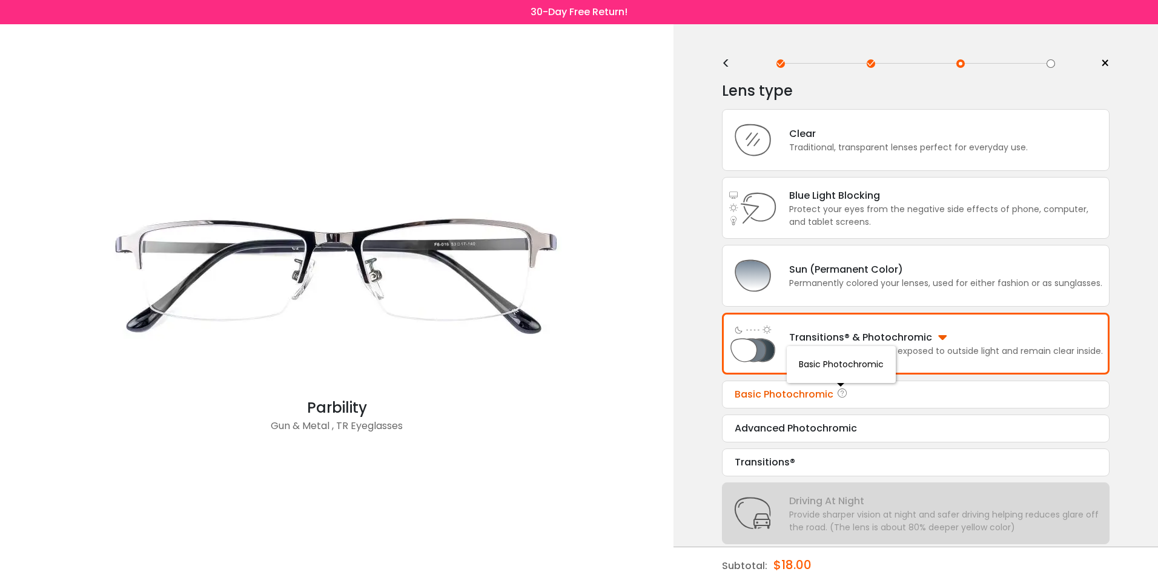
click at [839, 390] on icon at bounding box center [842, 394] width 12 height 15
click at [765, 395] on div "Basic Photochromic" at bounding box center [916, 394] width 362 height 15
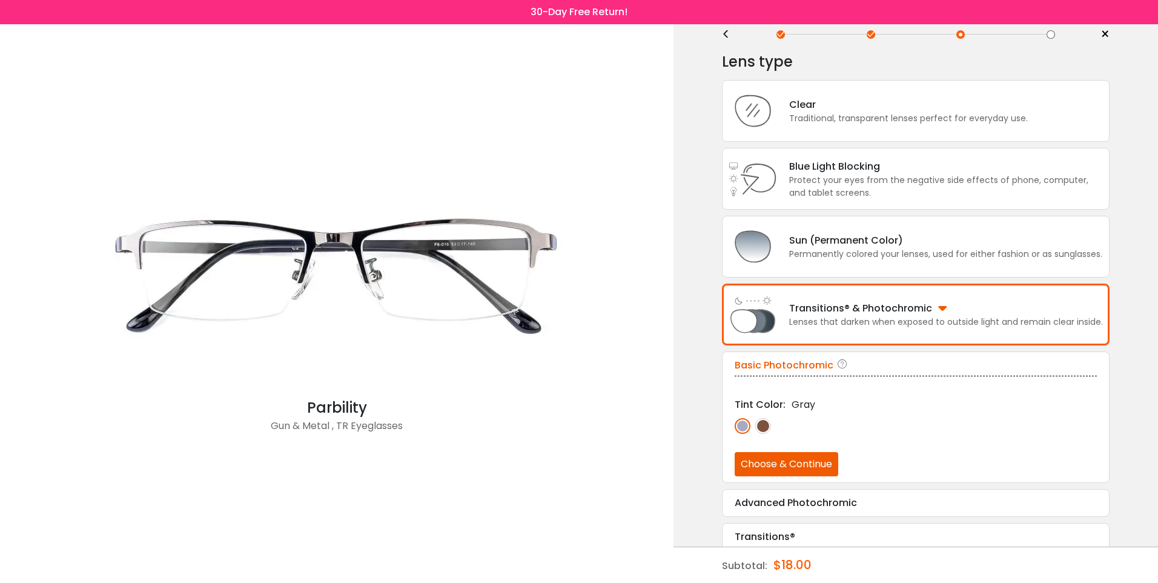
scroll to position [39, 0]
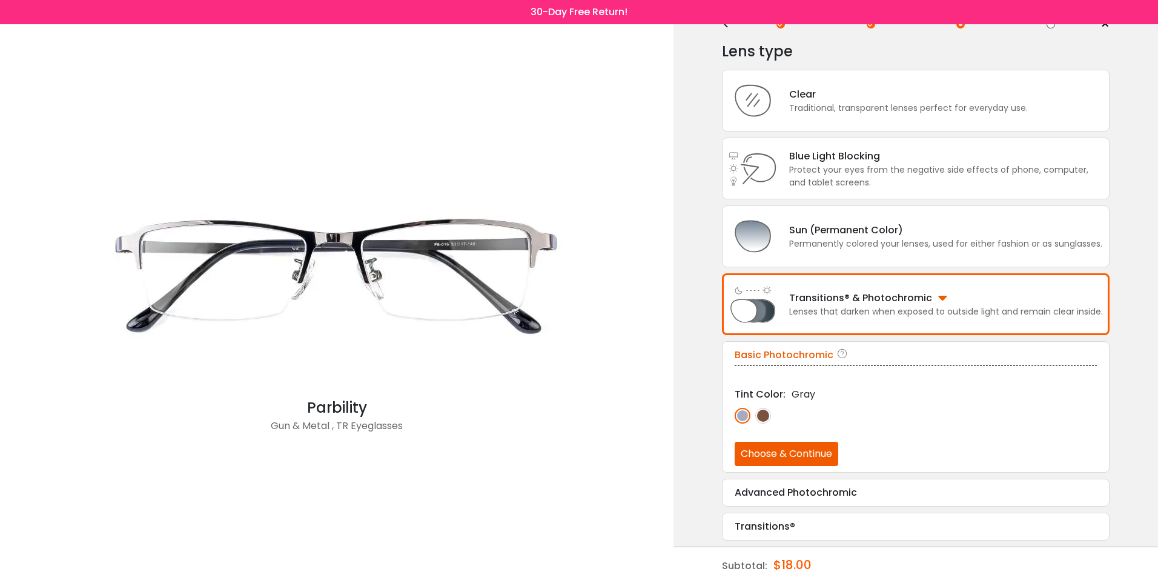
click at [762, 451] on button "Choose & Continue" at bounding box center [787, 454] width 104 height 24
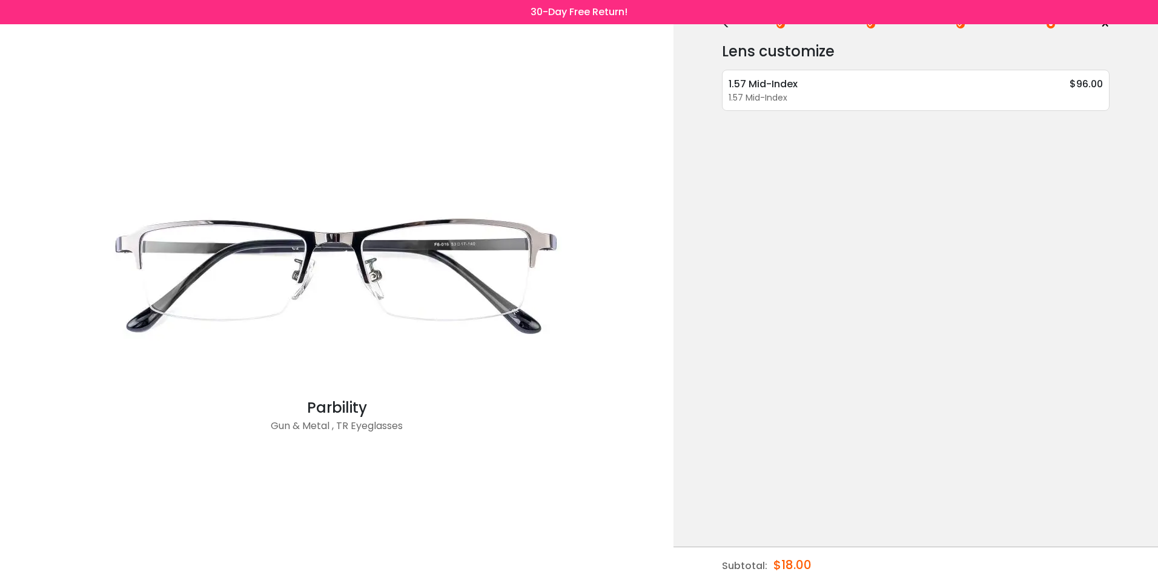
scroll to position [0, 0]
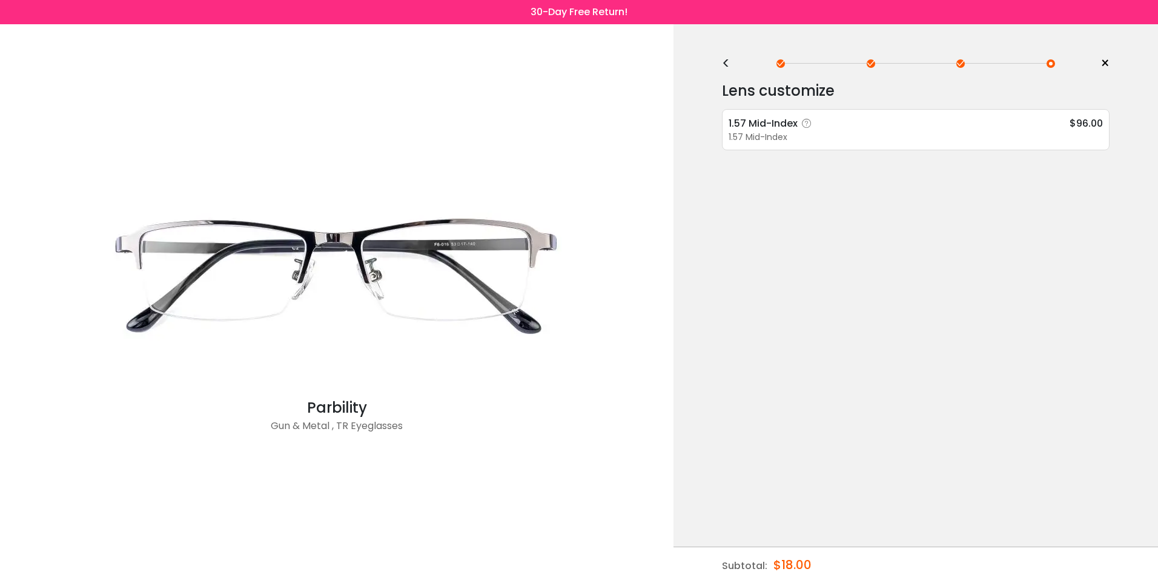
click at [817, 131] on div "1.57 Mid-Index" at bounding box center [916, 137] width 374 height 13
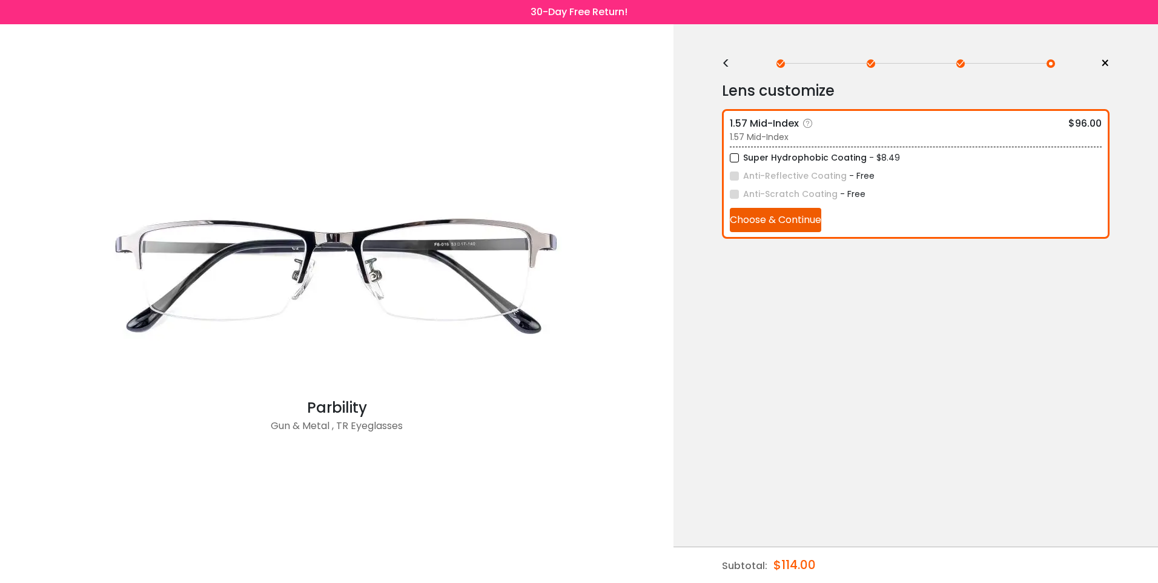
click at [733, 159] on label "Super Hydrophobic Coating" at bounding box center [798, 157] width 137 height 15
click at [755, 219] on button "Choose & Continue" at bounding box center [775, 220] width 91 height 24
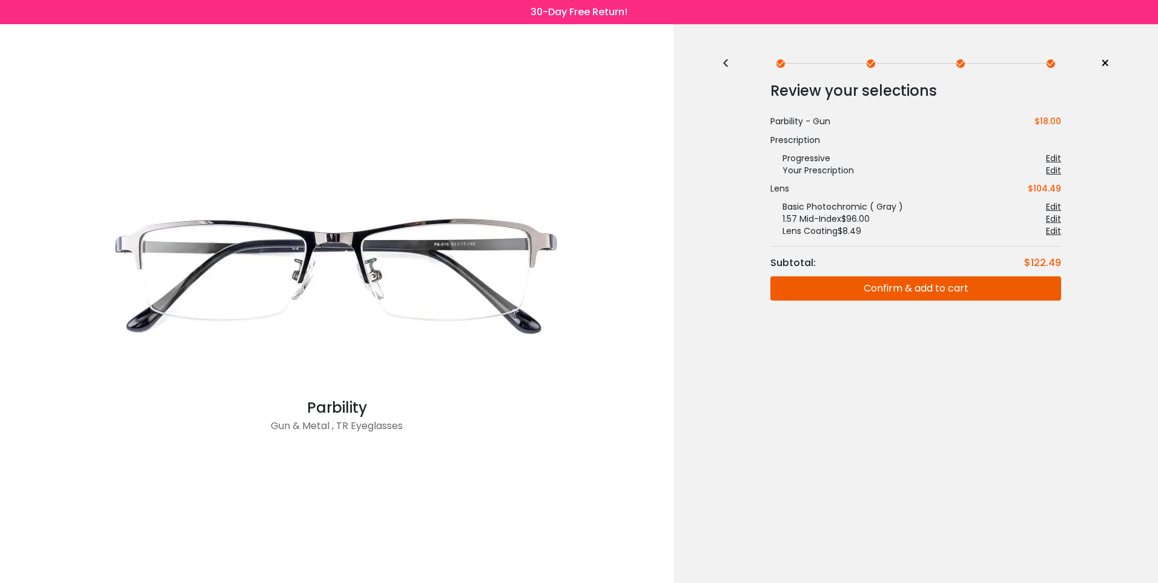
click at [852, 294] on button "Confirm & add to cart" at bounding box center [915, 288] width 291 height 24
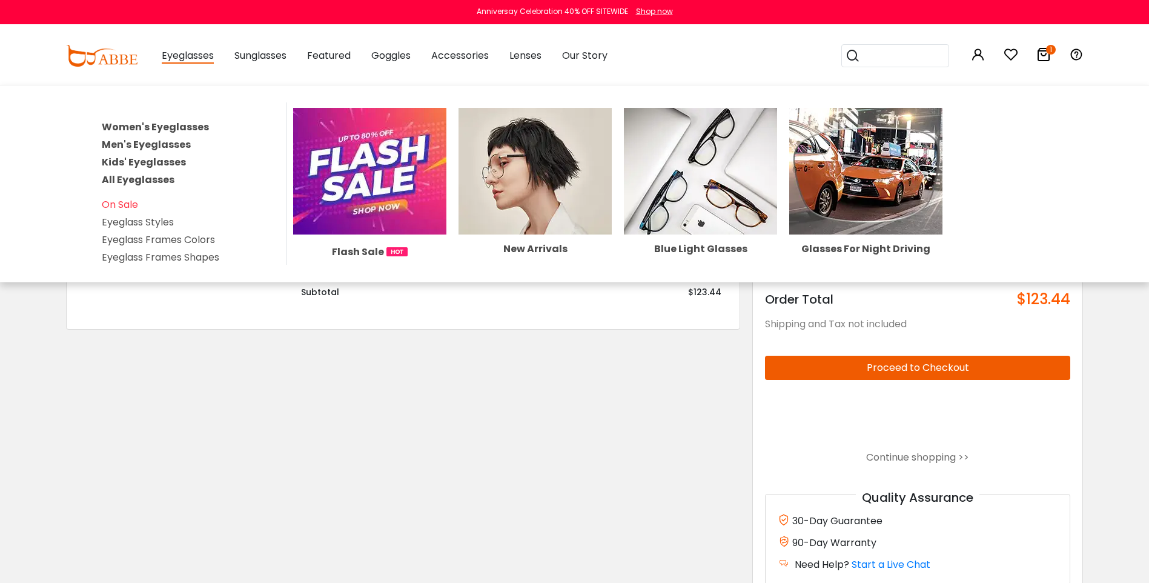
click at [130, 125] on link "Women's Eyeglasses" at bounding box center [155, 127] width 107 height 14
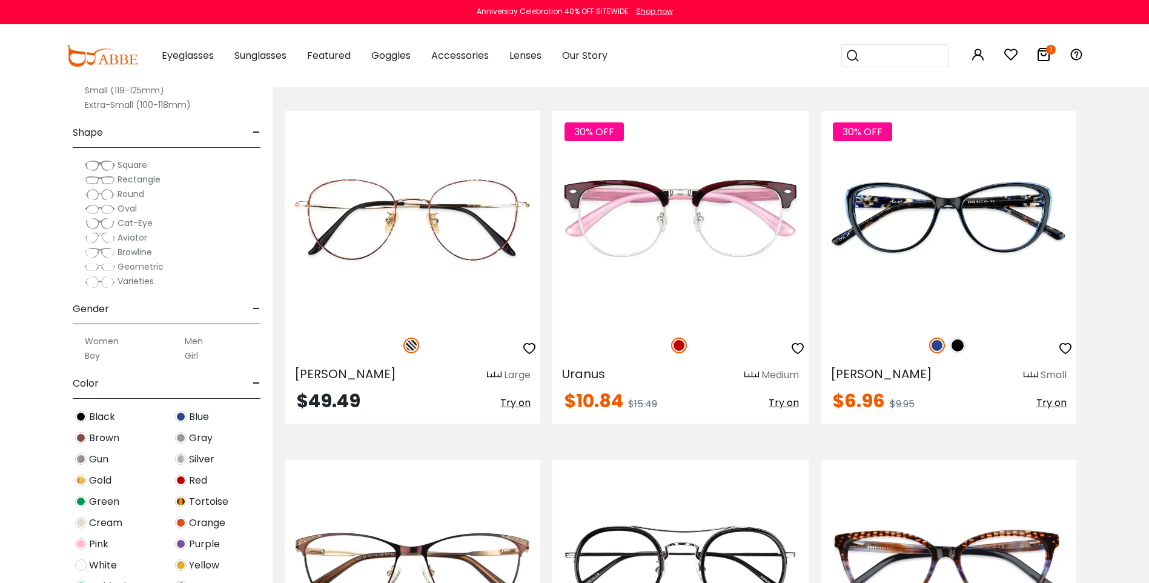
scroll to position [5148, 0]
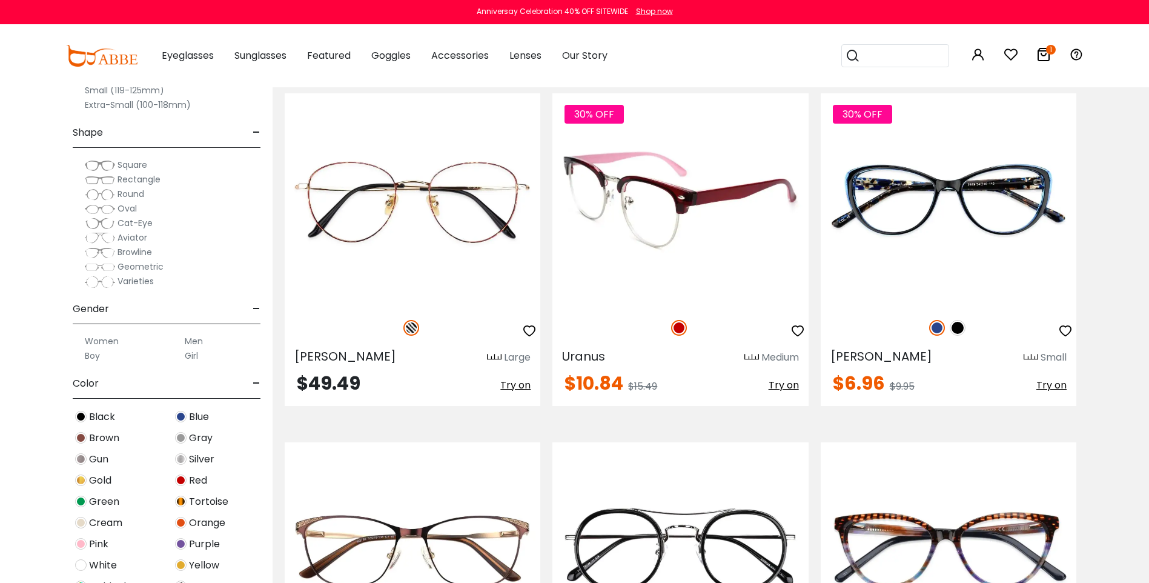
click at [624, 184] on img at bounding box center [680, 199] width 256 height 213
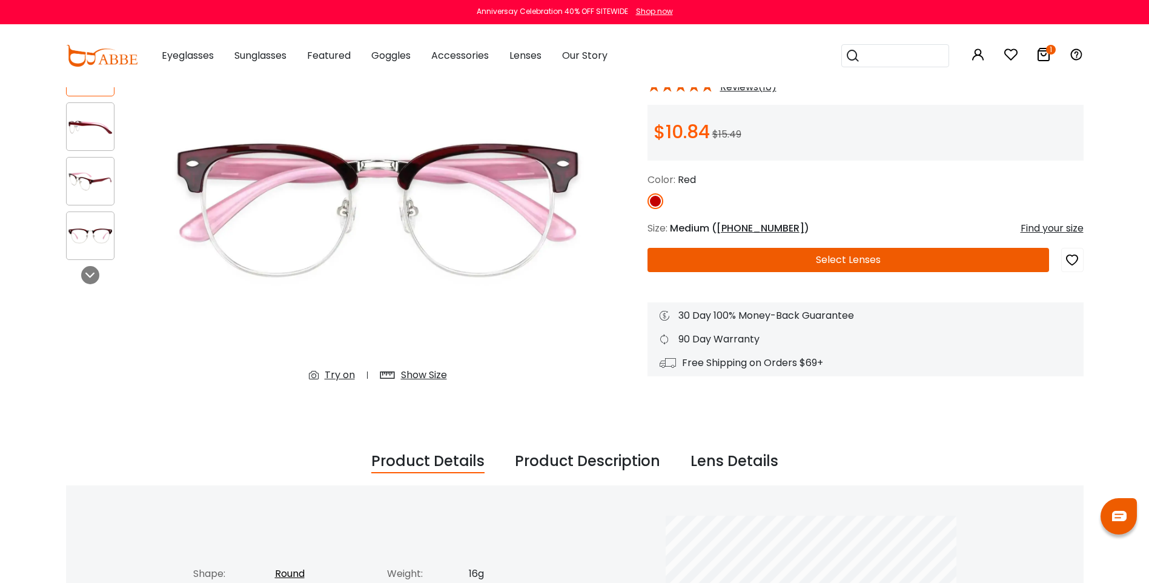
scroll to position [121, 0]
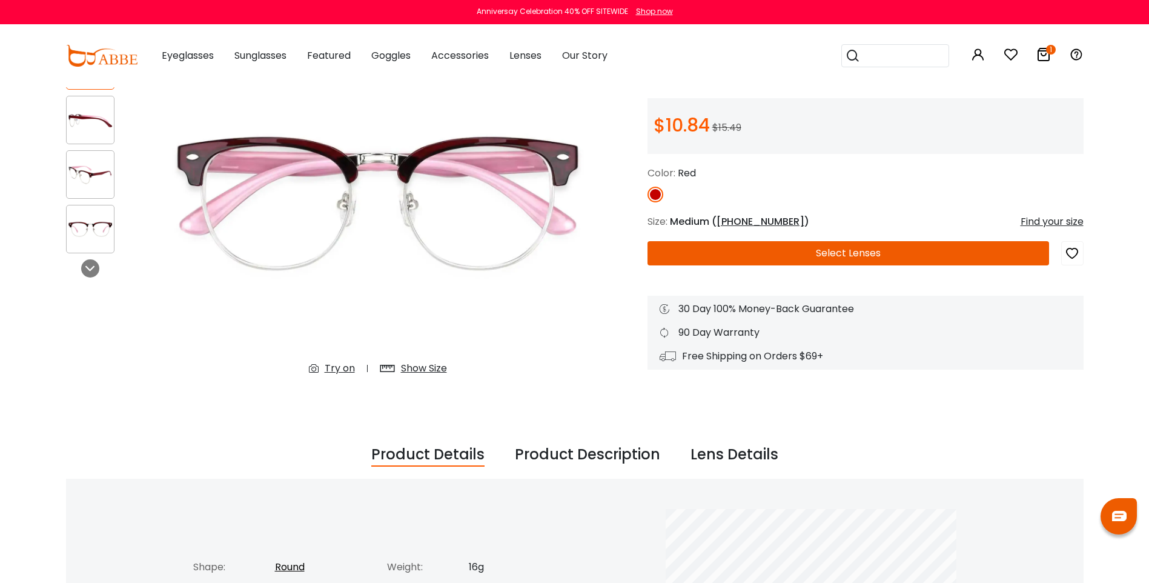
click at [420, 369] on div "Show Size" at bounding box center [424, 368] width 46 height 15
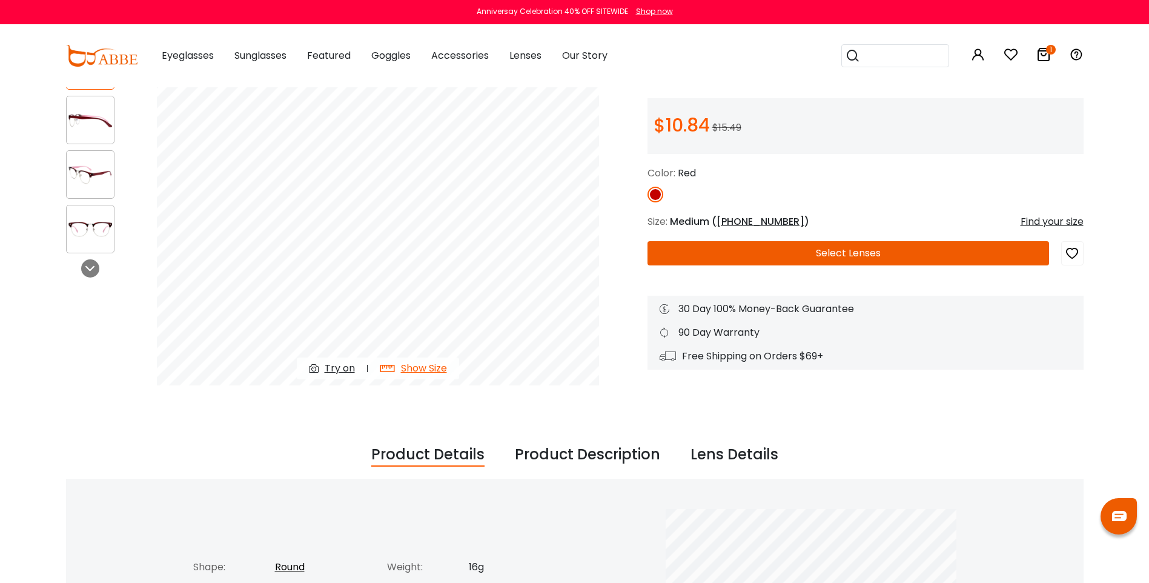
click at [423, 370] on div "Show Size" at bounding box center [424, 368] width 46 height 15
